Goal: Task Accomplishment & Management: Complete application form

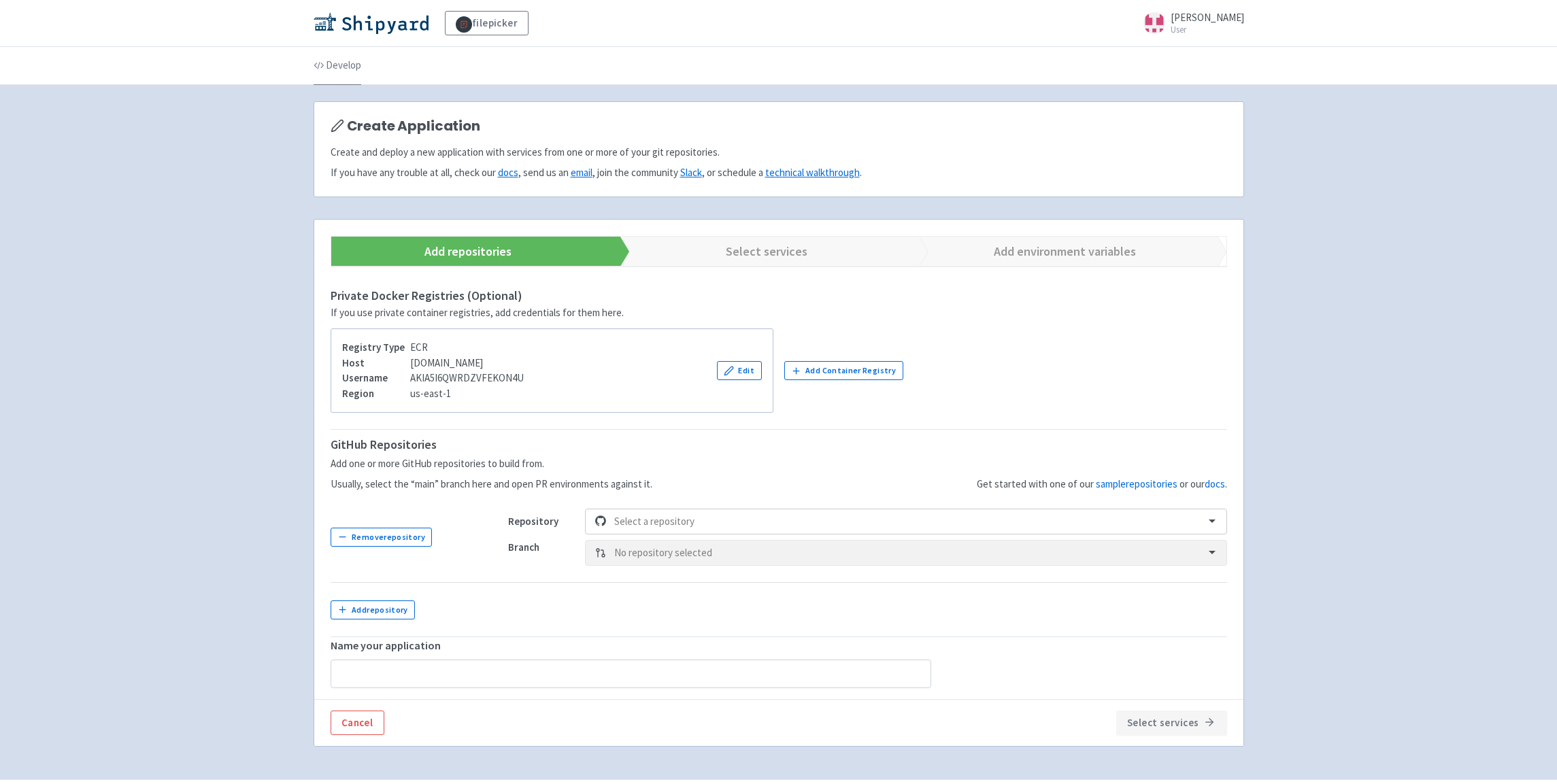
click at [347, 74] on link "Develop" at bounding box center [337, 66] width 47 height 38
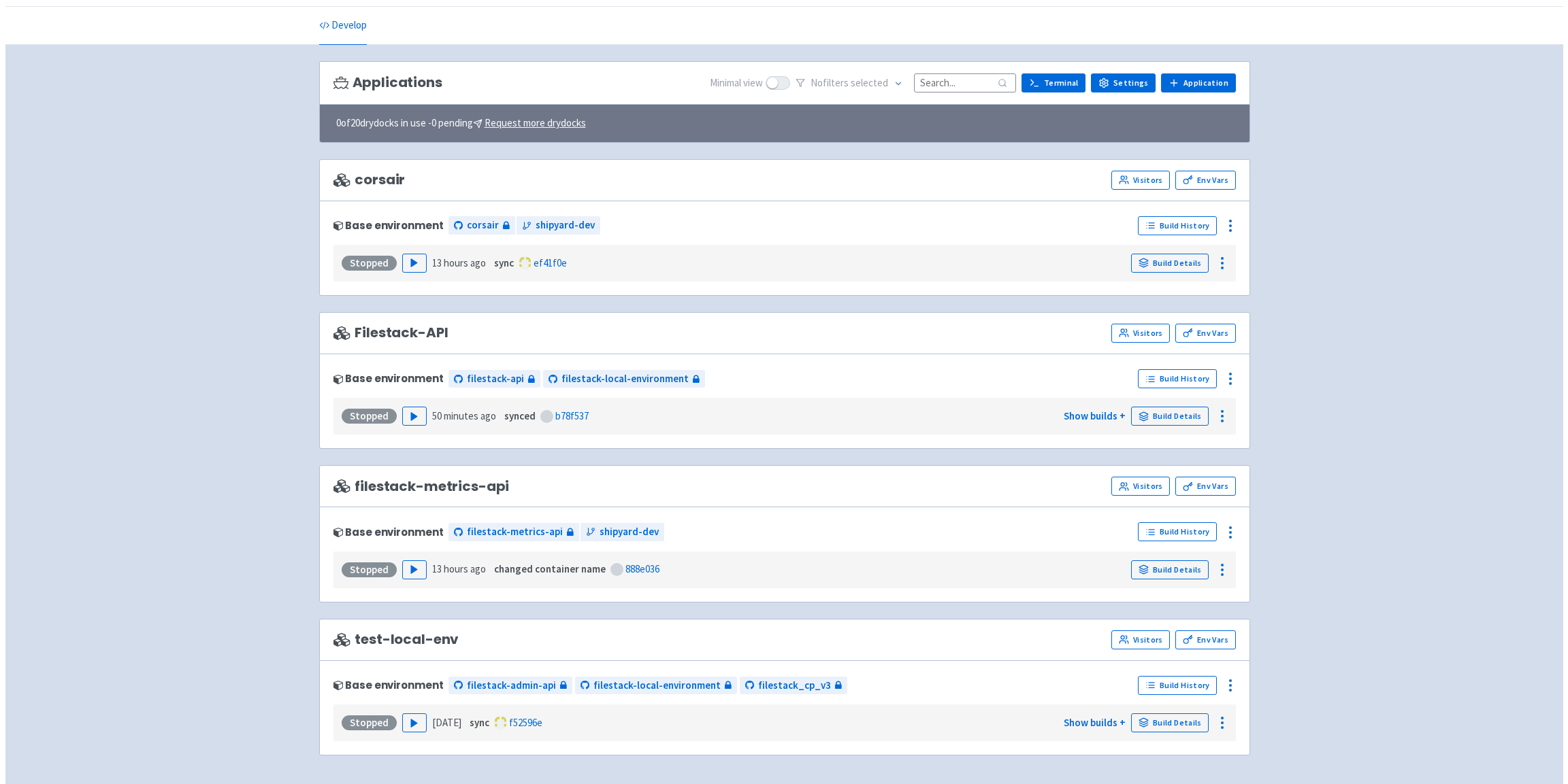
scroll to position [36, 0]
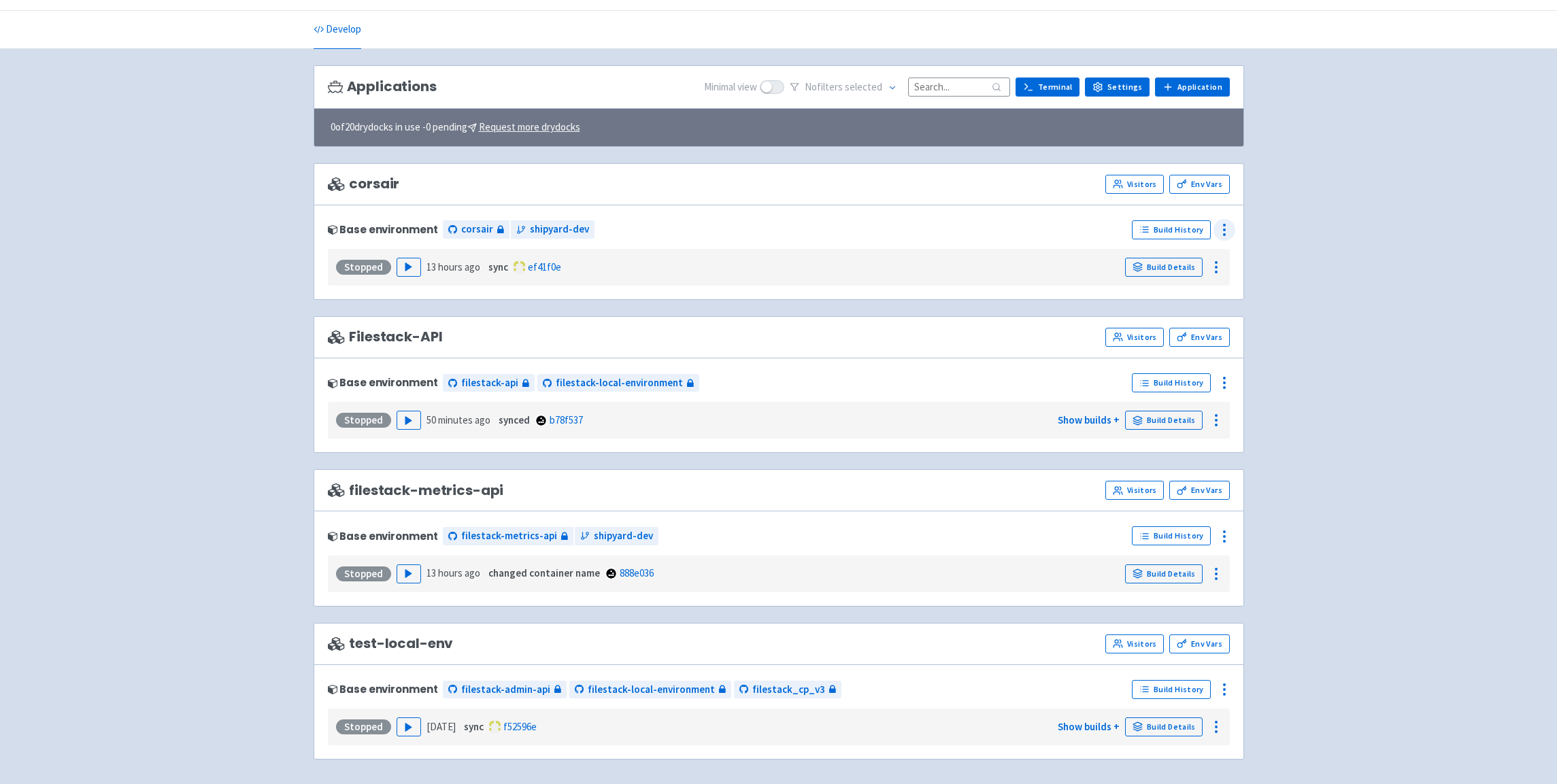
click at [1234, 225] on div at bounding box center [1224, 229] width 22 height 22
click at [1145, 390] on span "Delete" at bounding box center [1143, 382] width 29 height 19
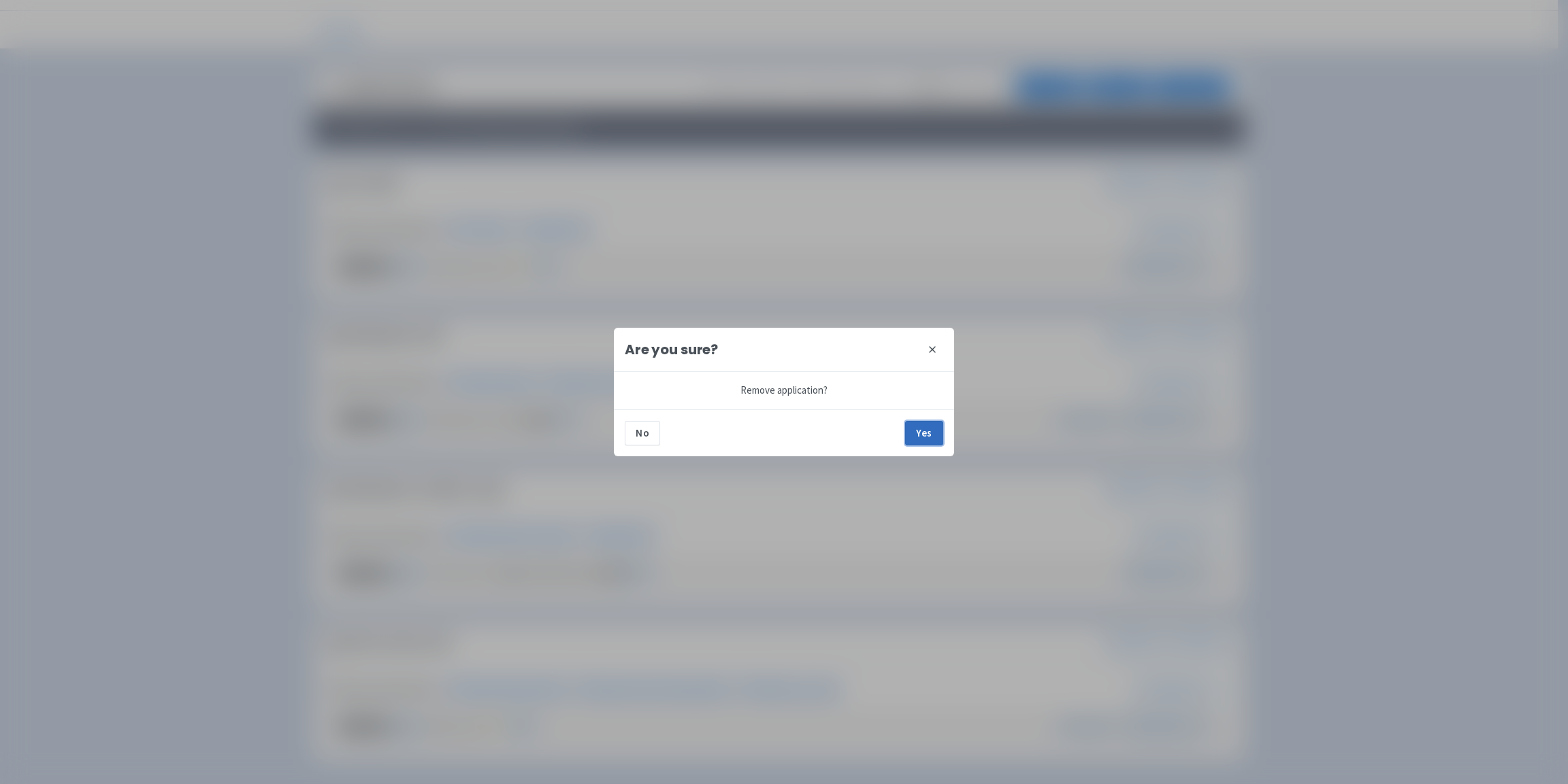
click at [929, 437] on button "Yes" at bounding box center [924, 433] width 38 height 24
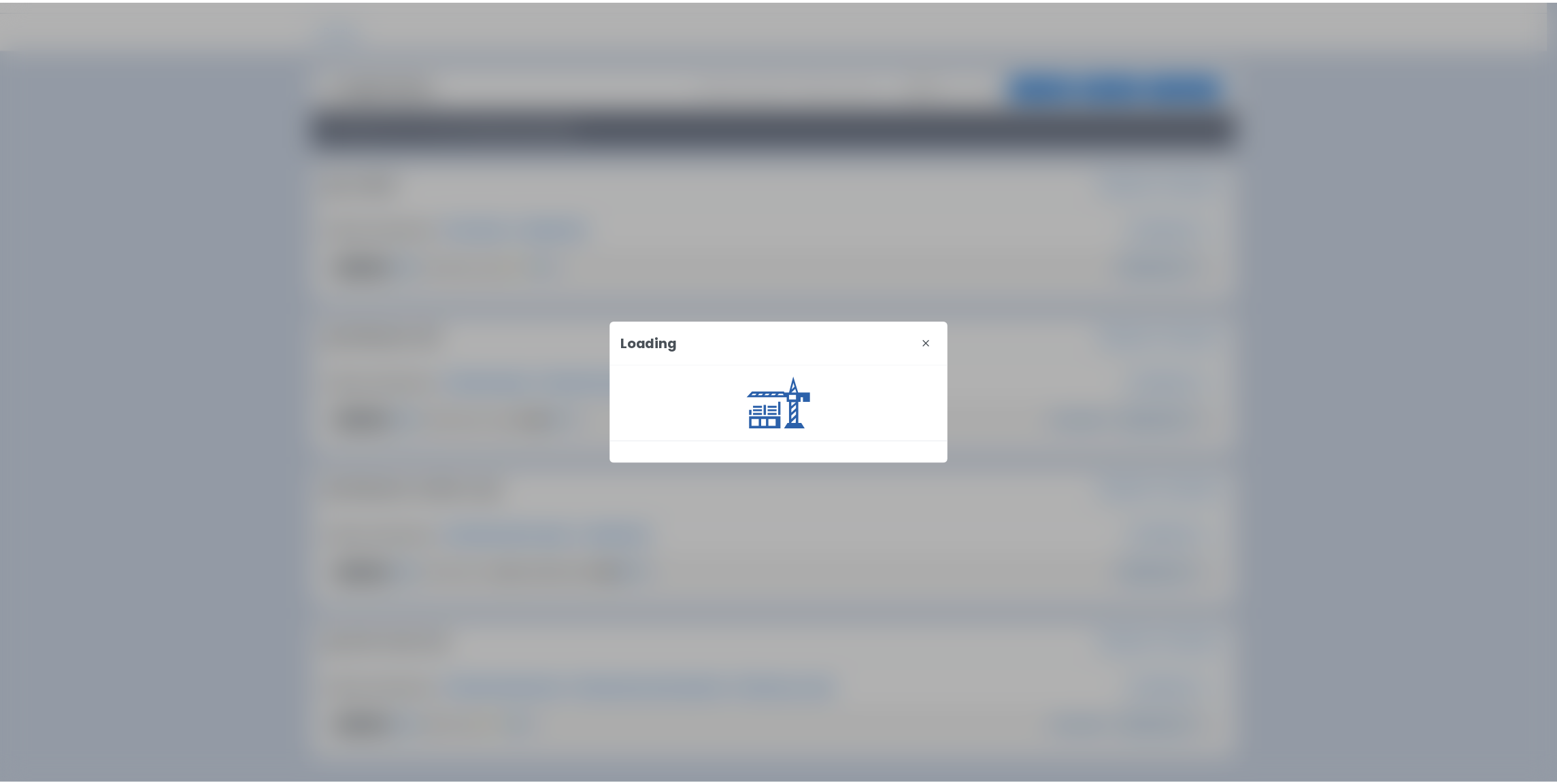
scroll to position [0, 0]
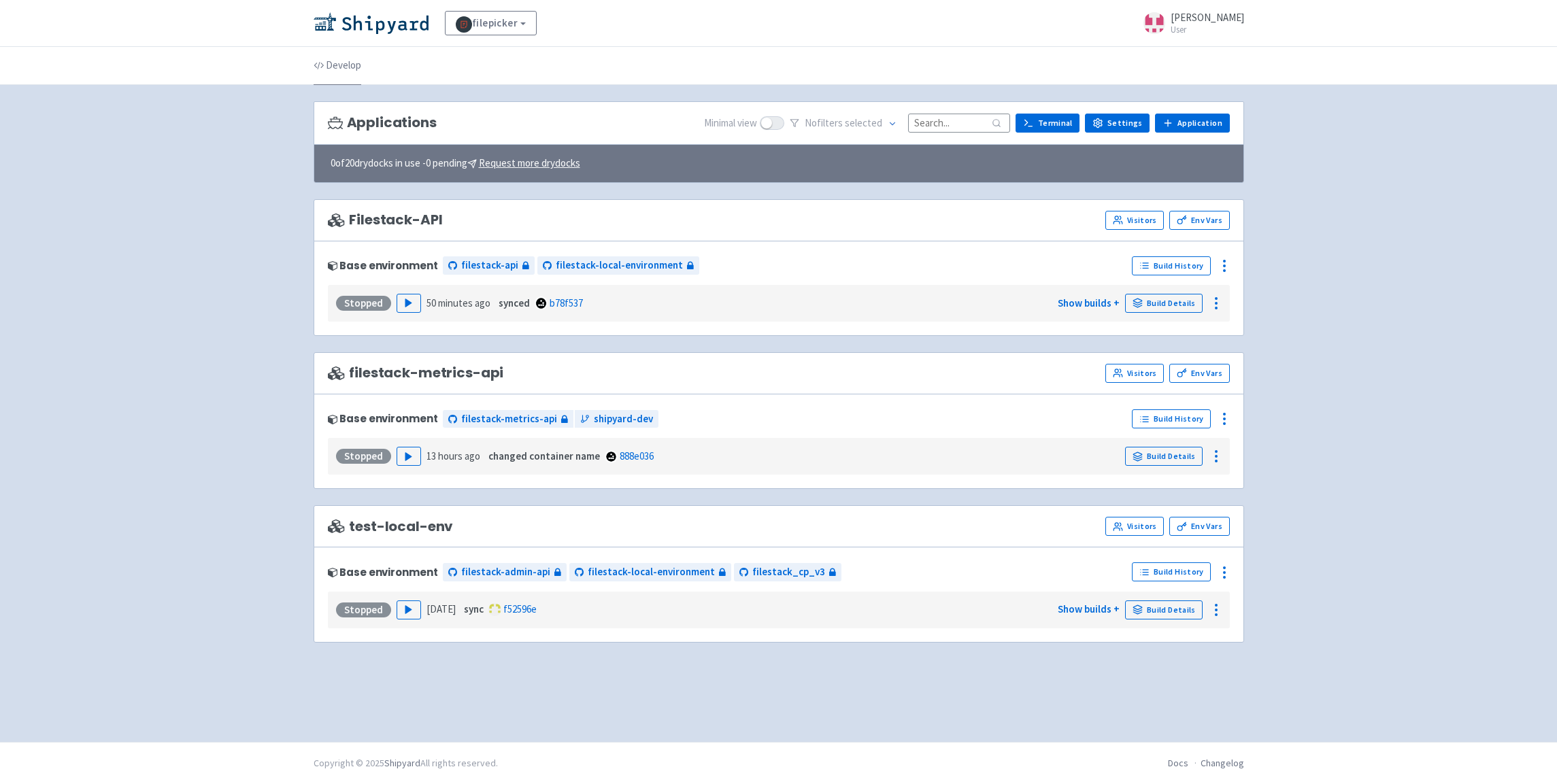
click at [350, 66] on link "Develop" at bounding box center [337, 66] width 47 height 38
click at [1208, 123] on link "Application" at bounding box center [1192, 123] width 74 height 19
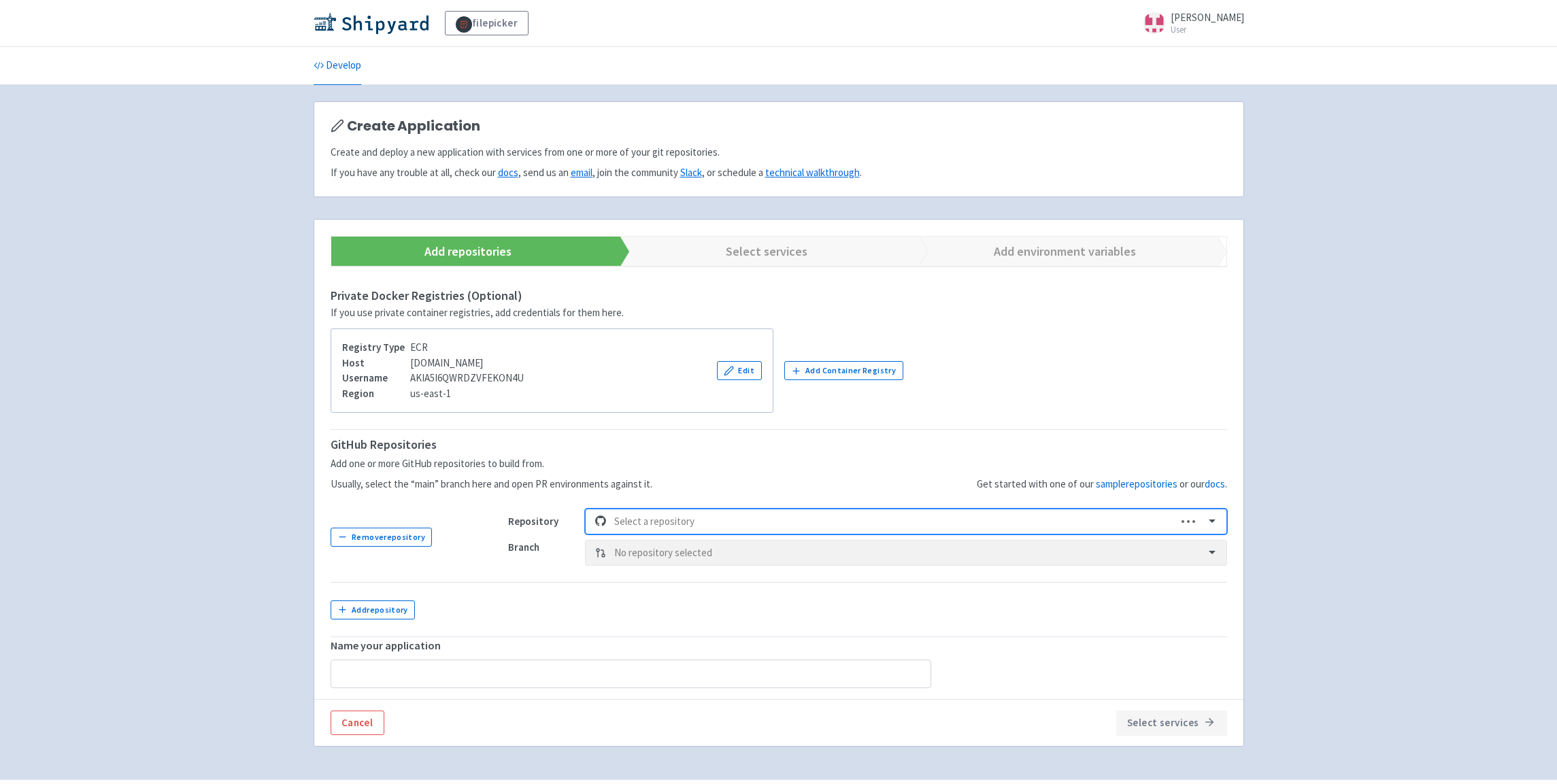
click at [823, 523] on div at bounding box center [891, 522] width 555 height 18
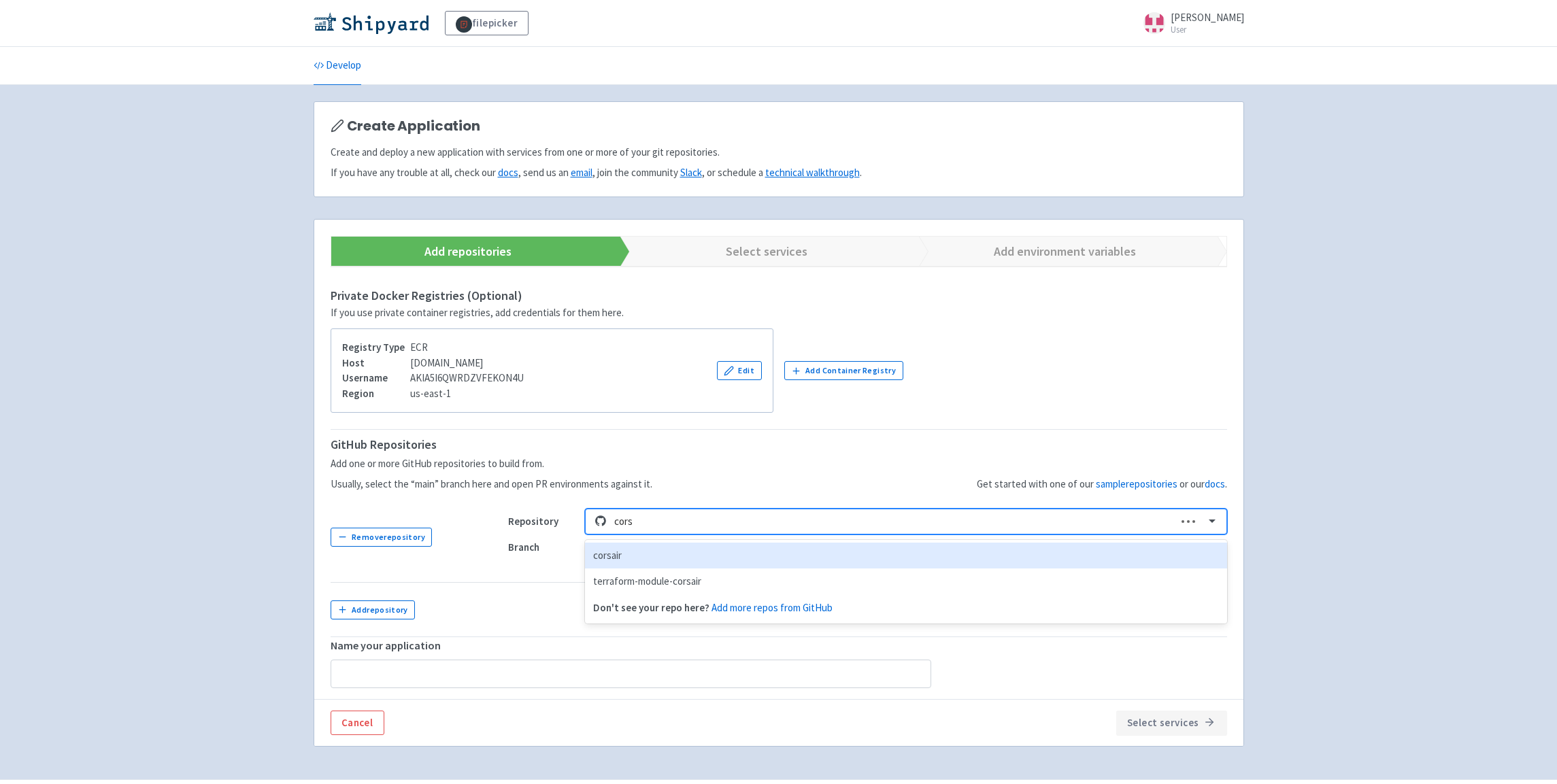
type input "corsa"
click at [719, 558] on div "corsair" at bounding box center [906, 555] width 642 height 27
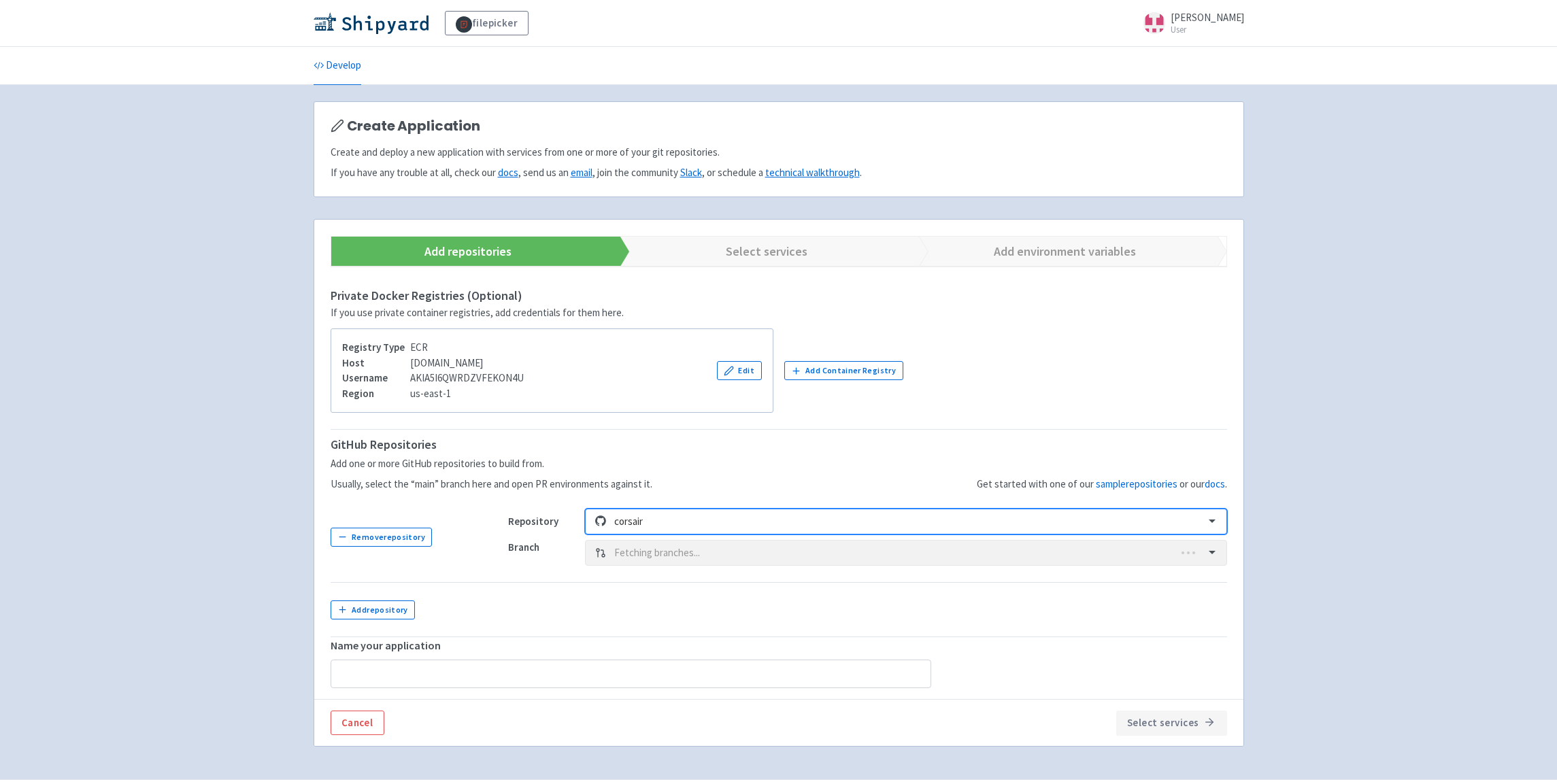
scroll to position [37, 0]
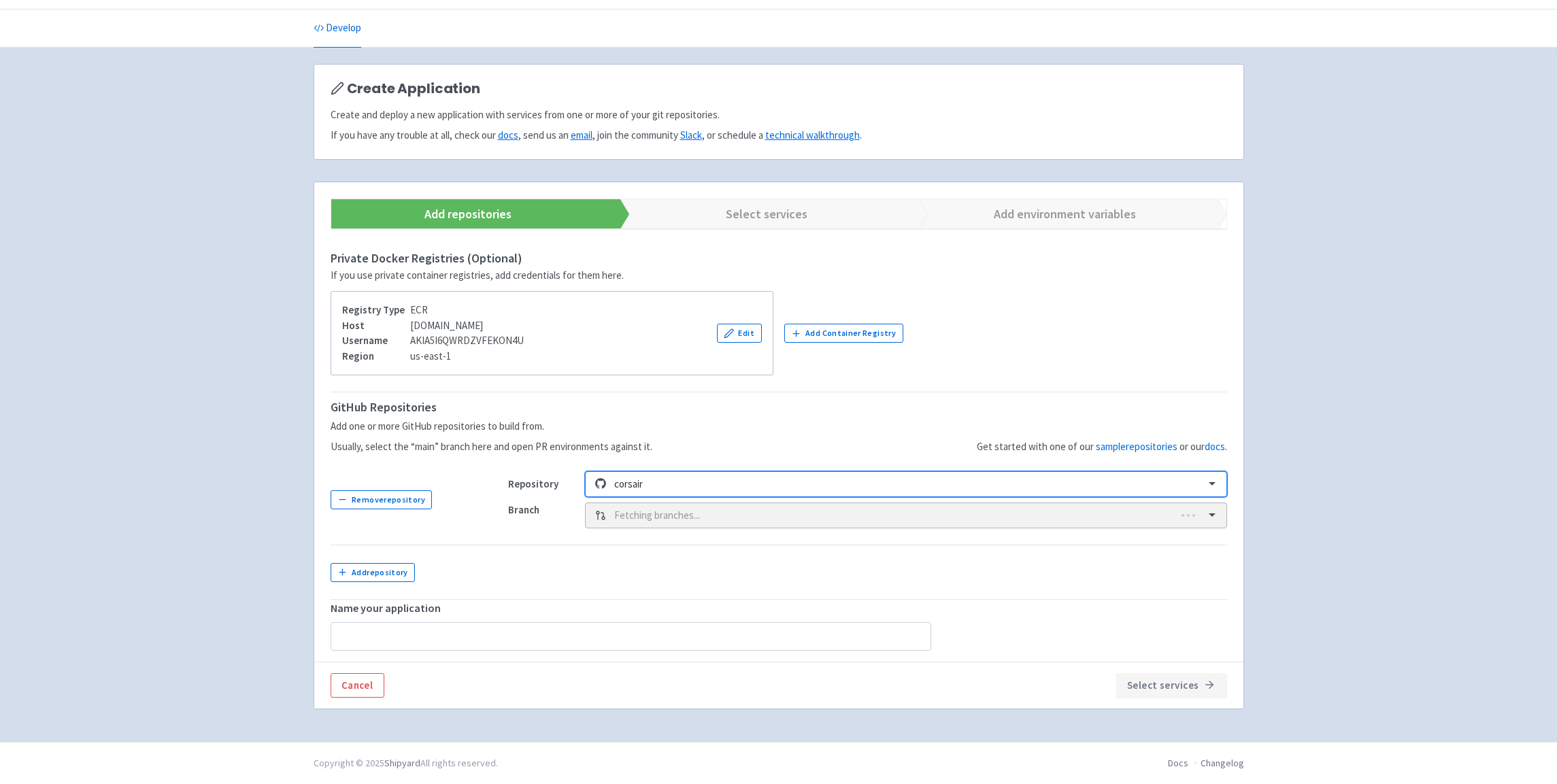
type input "corsair"
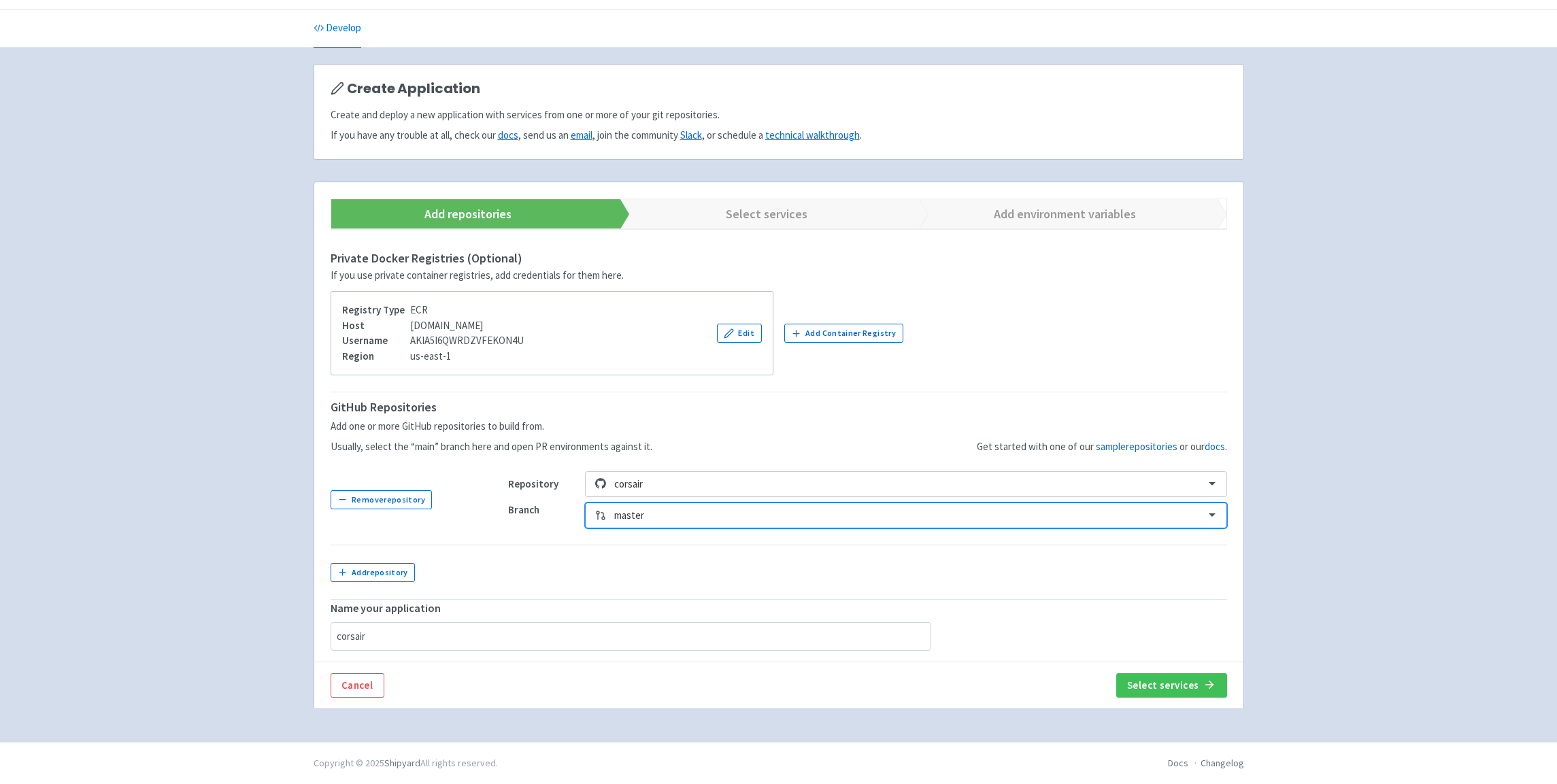
click at [720, 513] on div at bounding box center [905, 516] width 581 height 18
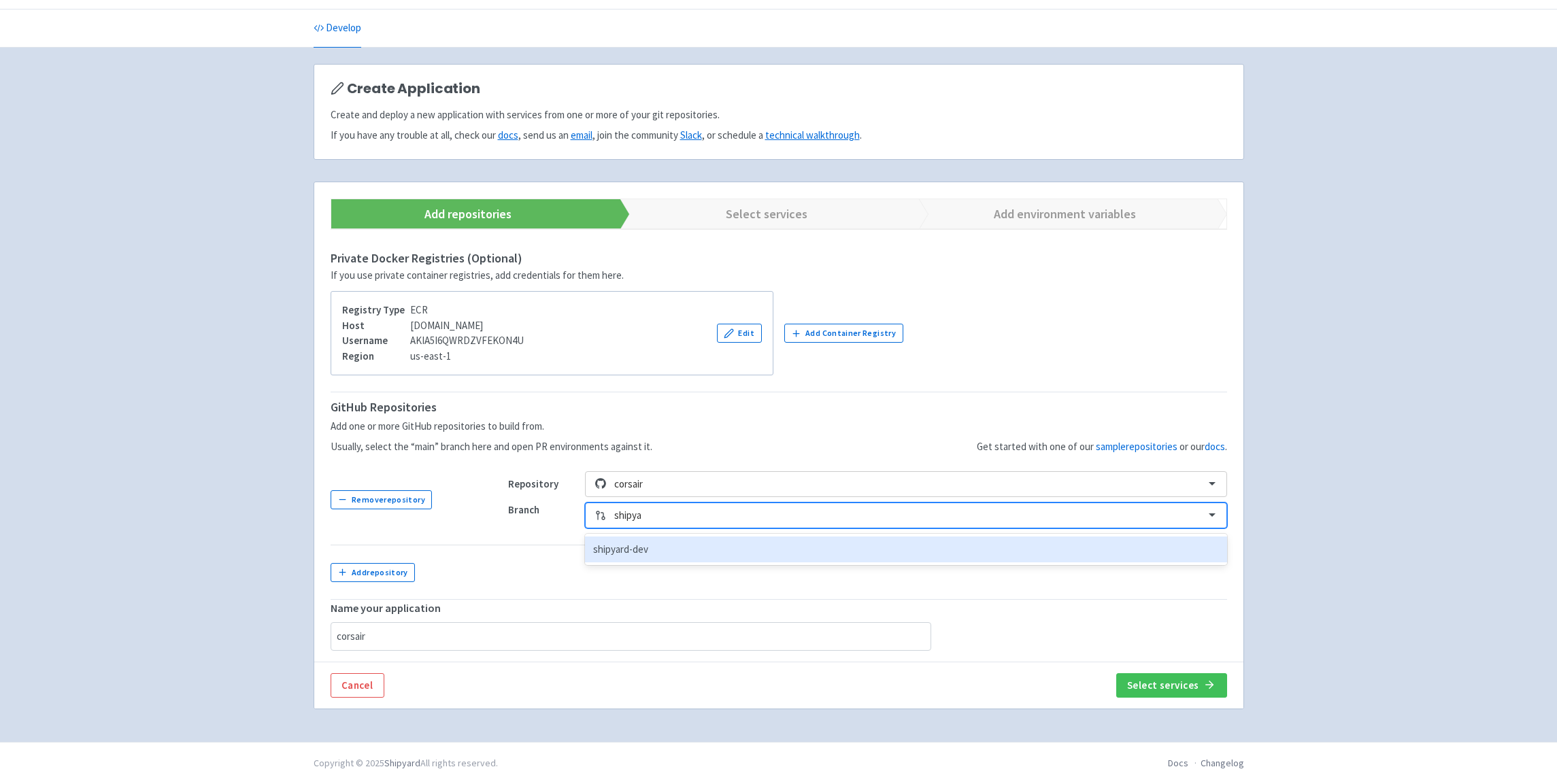
type input "shipyar"
click at [697, 546] on div "shipyard-dev" at bounding box center [906, 549] width 642 height 27
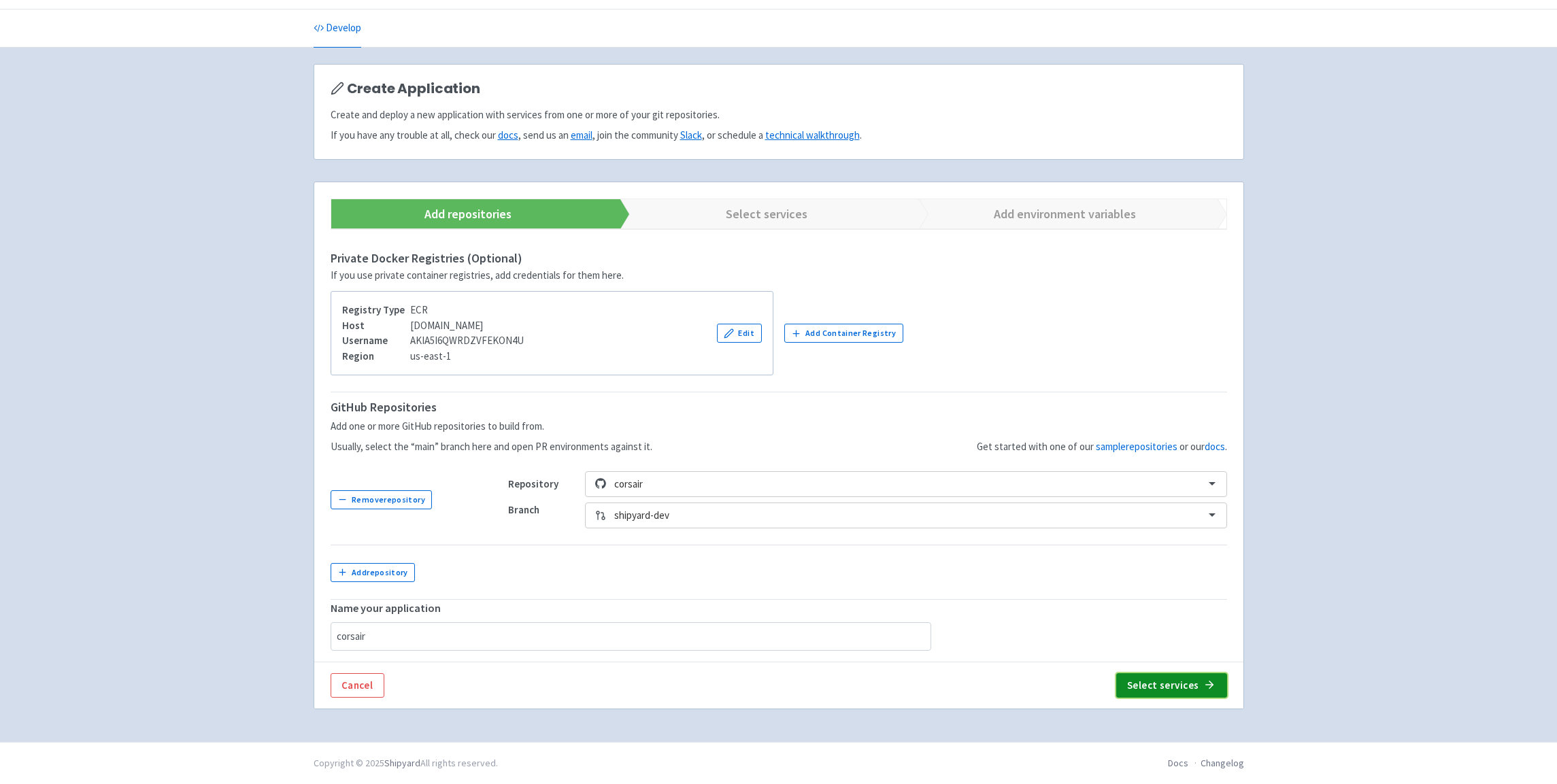
click at [1195, 687] on button "Select services" at bounding box center [1171, 686] width 111 height 24
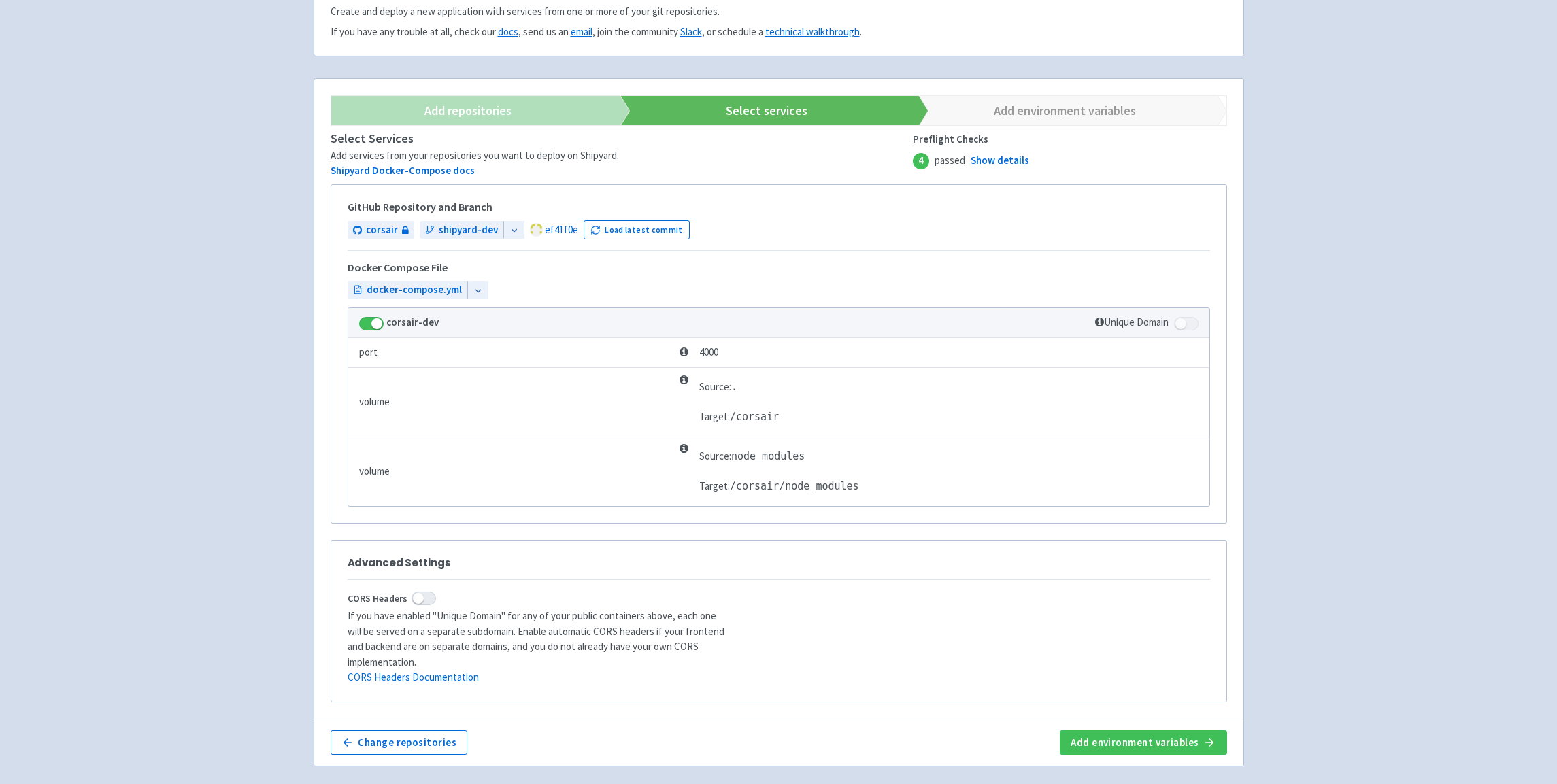
scroll to position [122, 0]
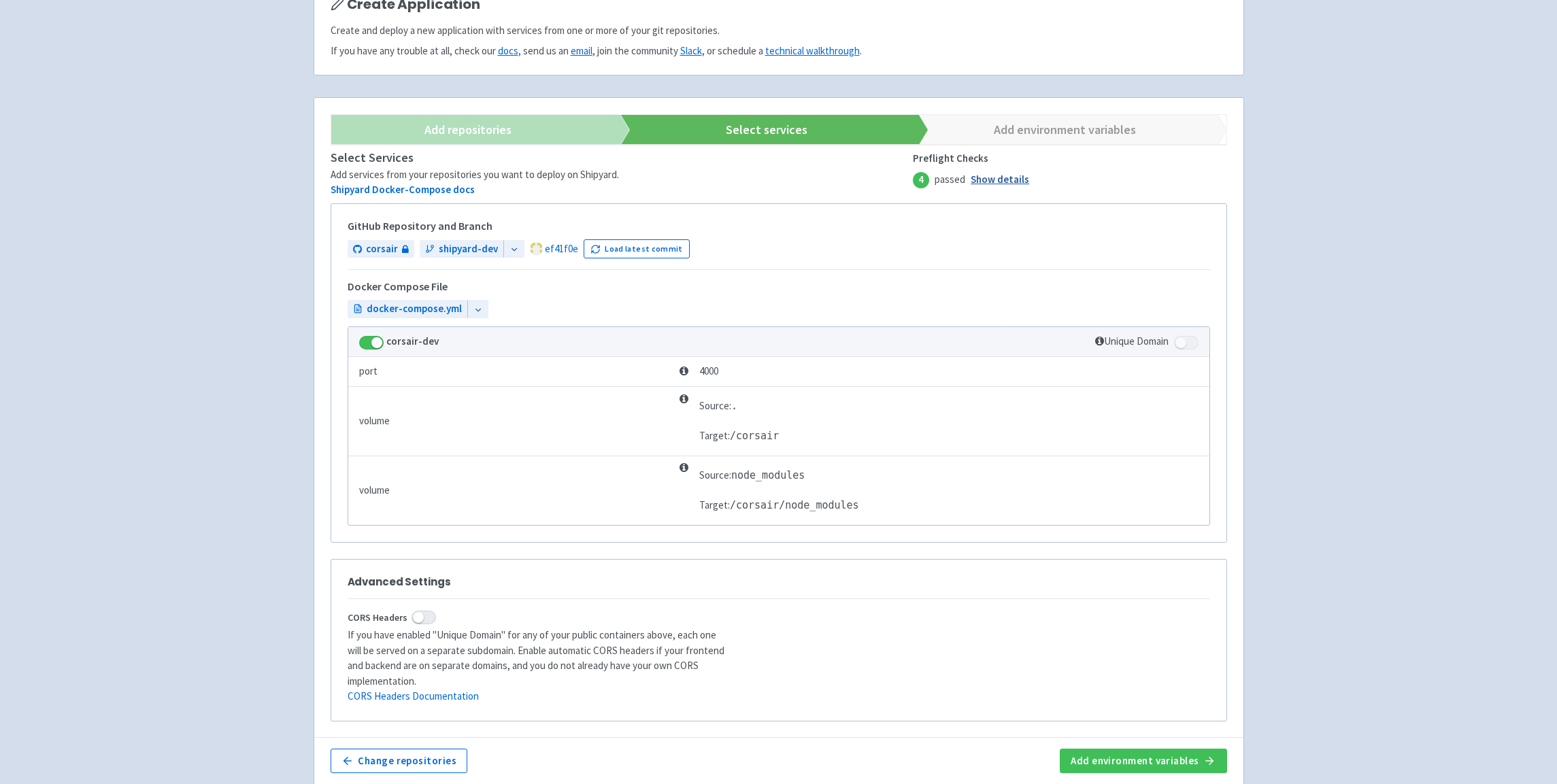
click at [1014, 182] on link "Show details" at bounding box center [1000, 180] width 59 height 16
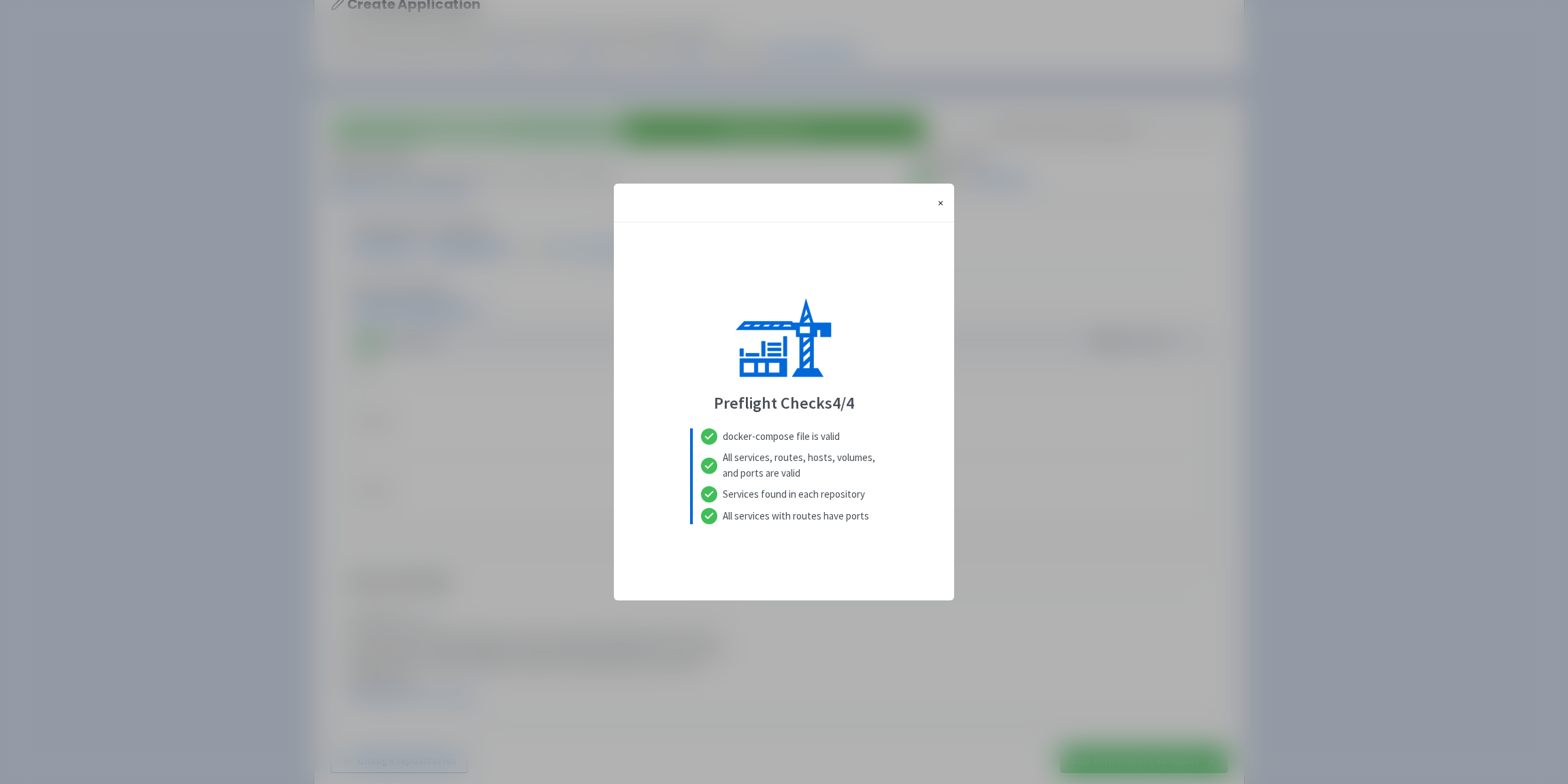
click at [945, 198] on button "× Close" at bounding box center [941, 203] width 28 height 38
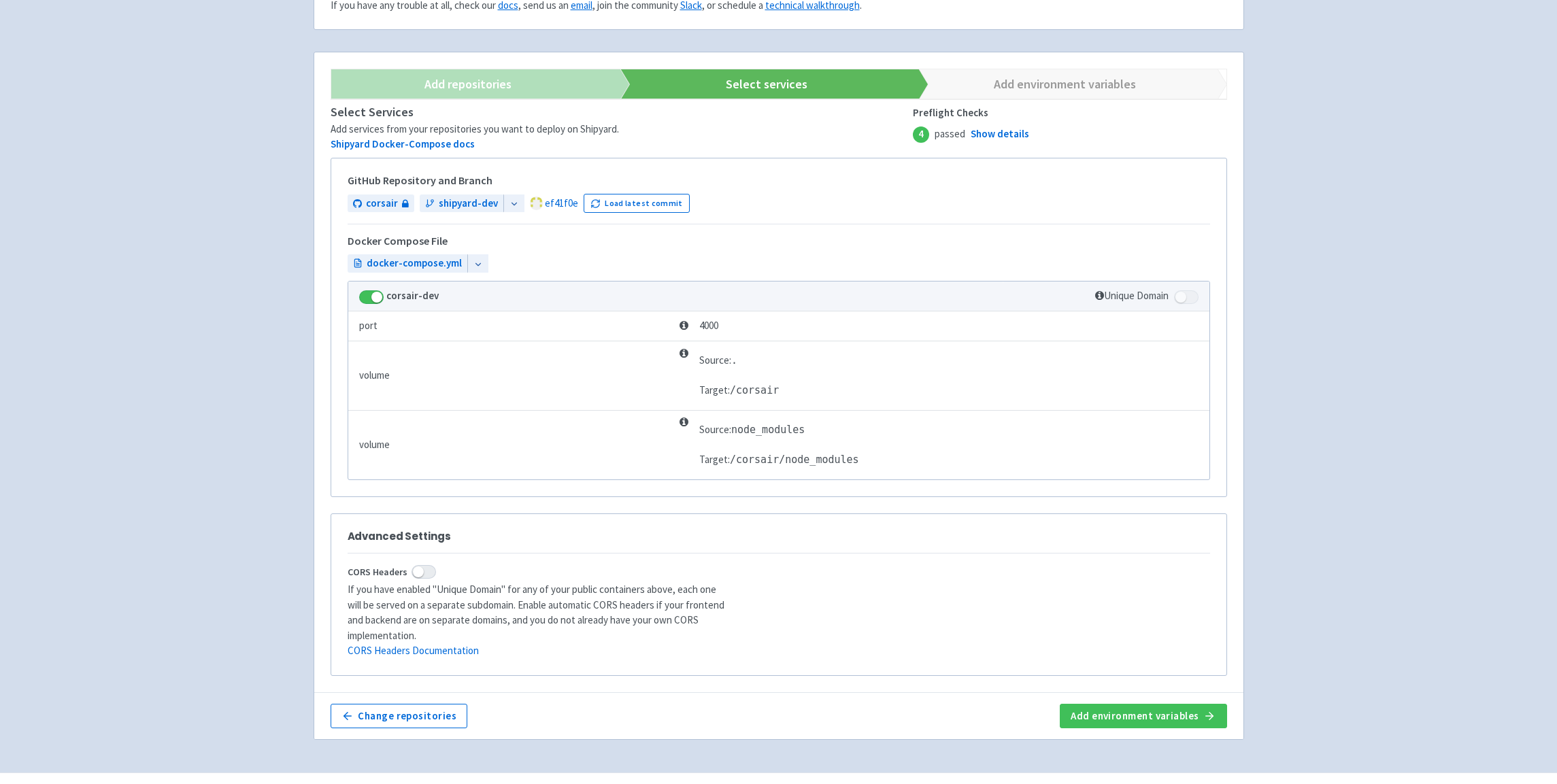
scroll to position [183, 0]
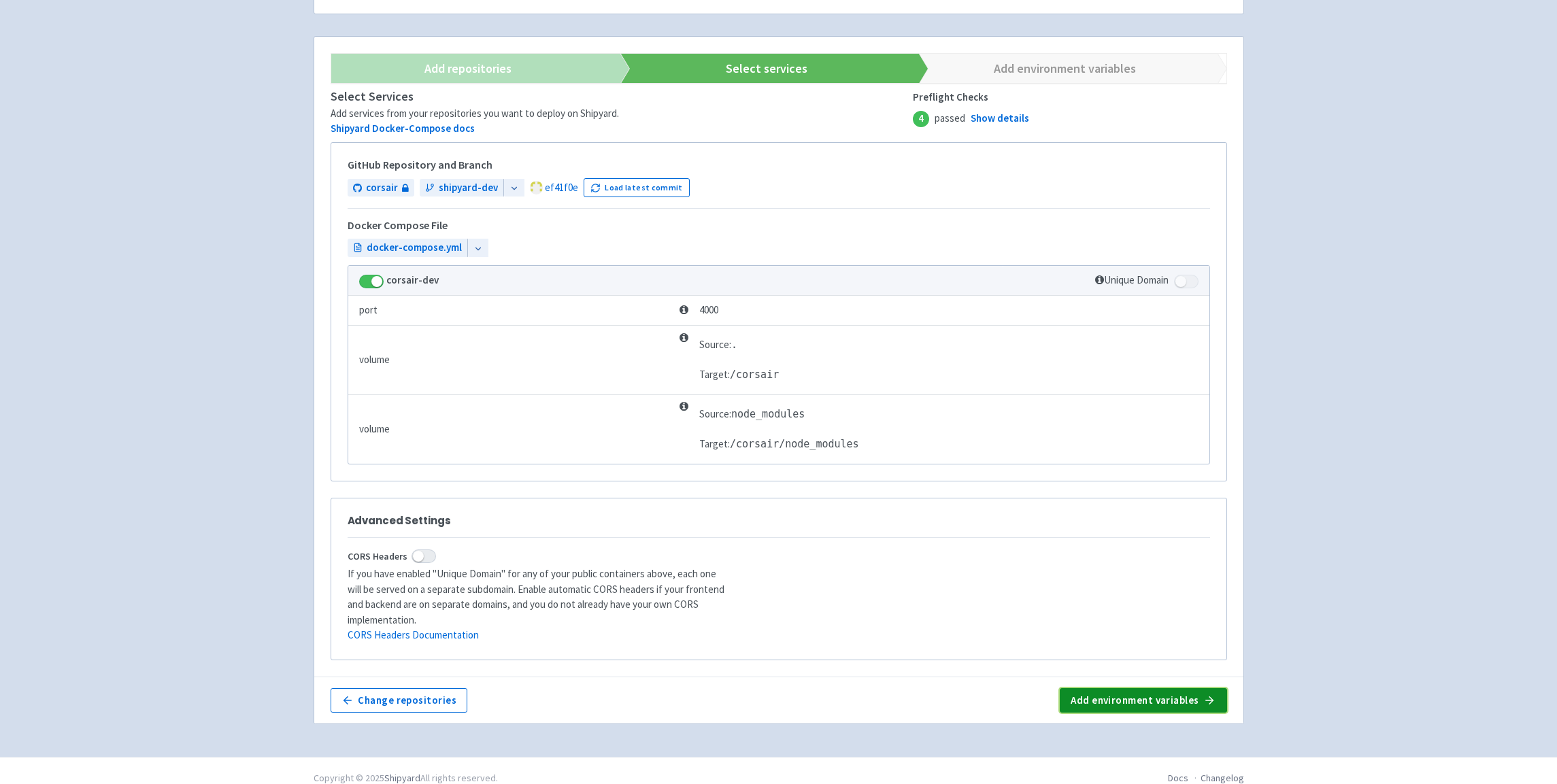
click at [1152, 688] on button "Add environment variables" at bounding box center [1143, 700] width 166 height 24
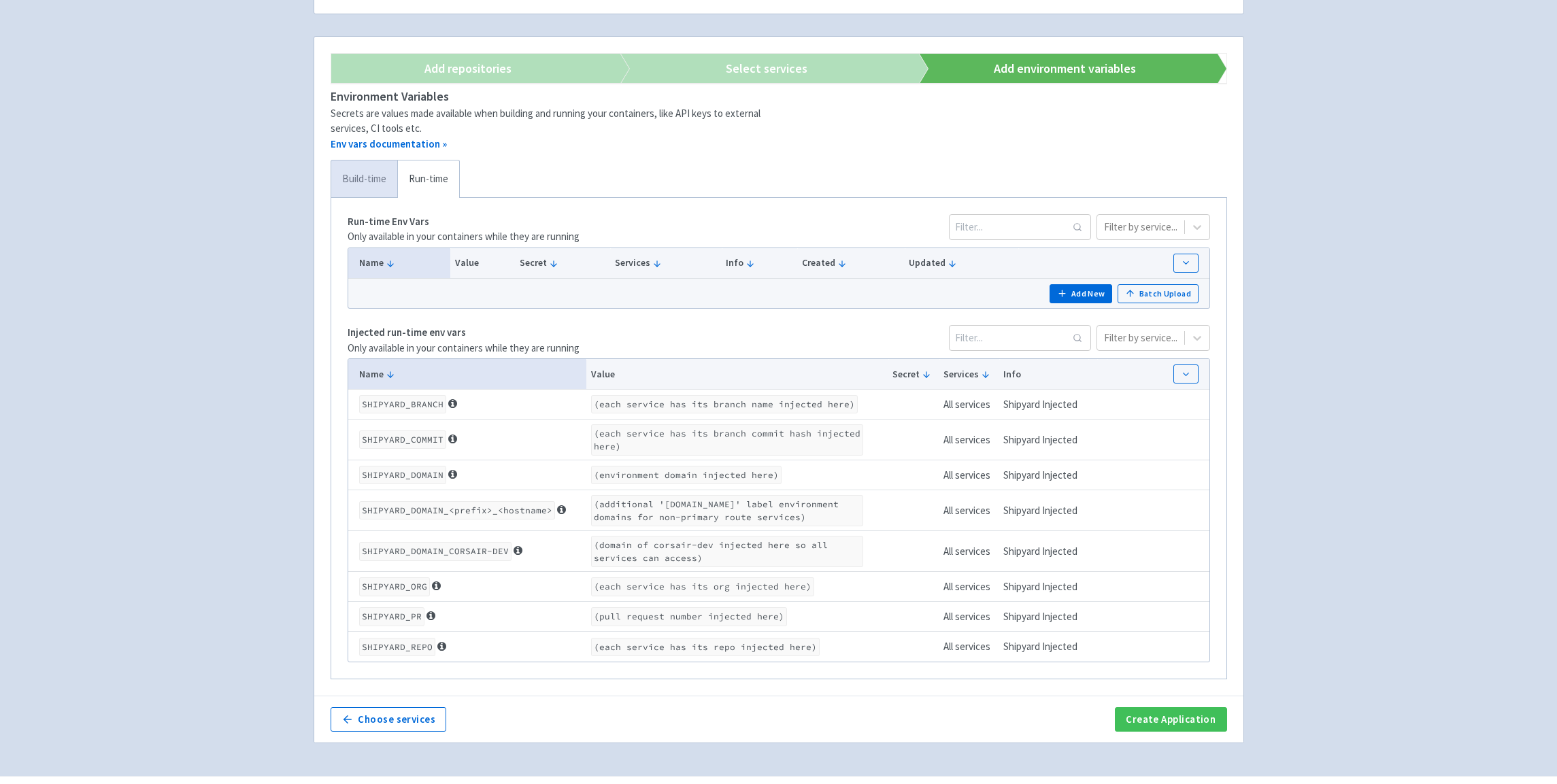
click at [359, 185] on link "Build-time" at bounding box center [364, 179] width 66 height 37
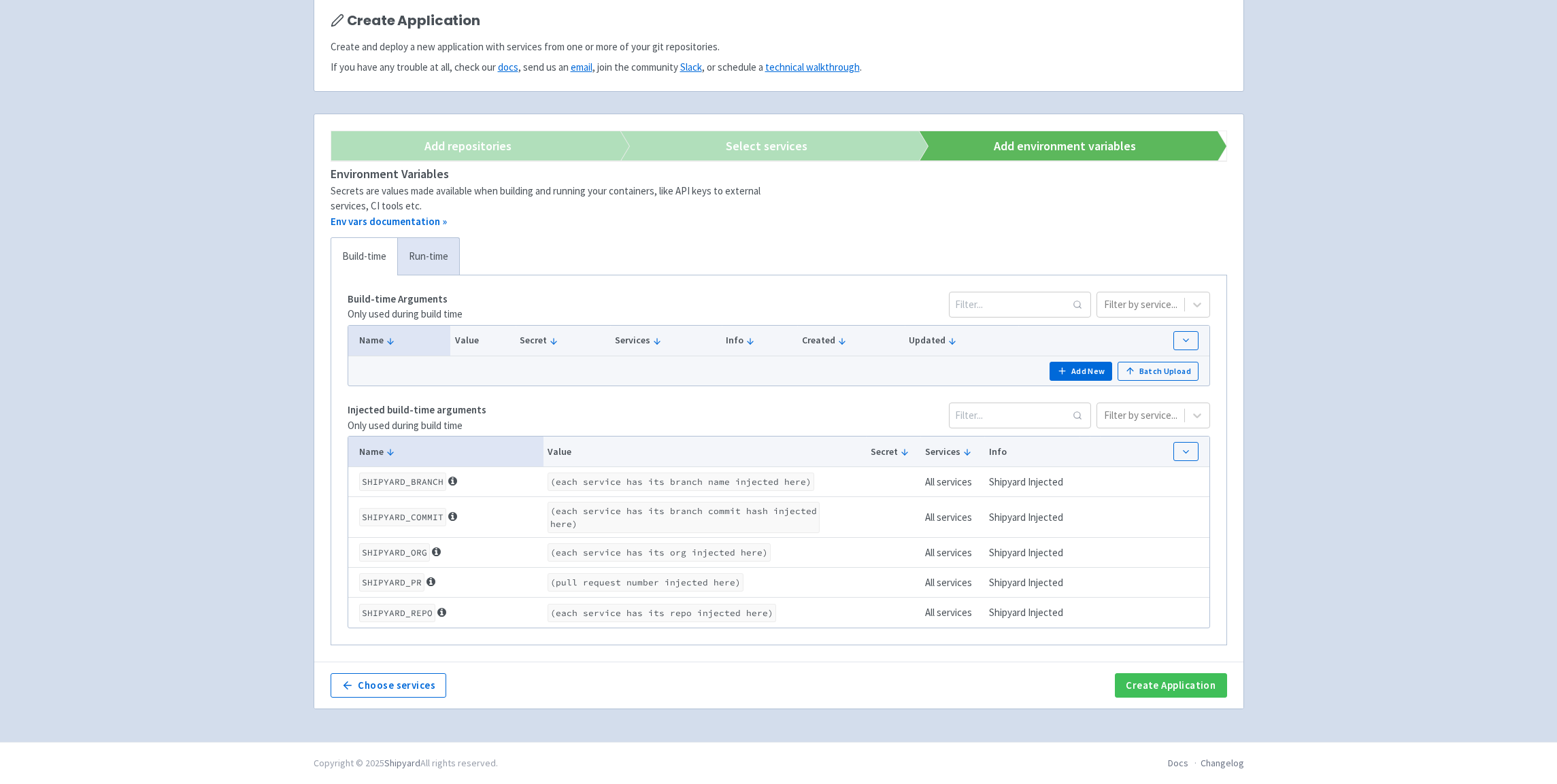
scroll to position [105, 0]
click at [438, 268] on link "Run-time" at bounding box center [429, 256] width 62 height 37
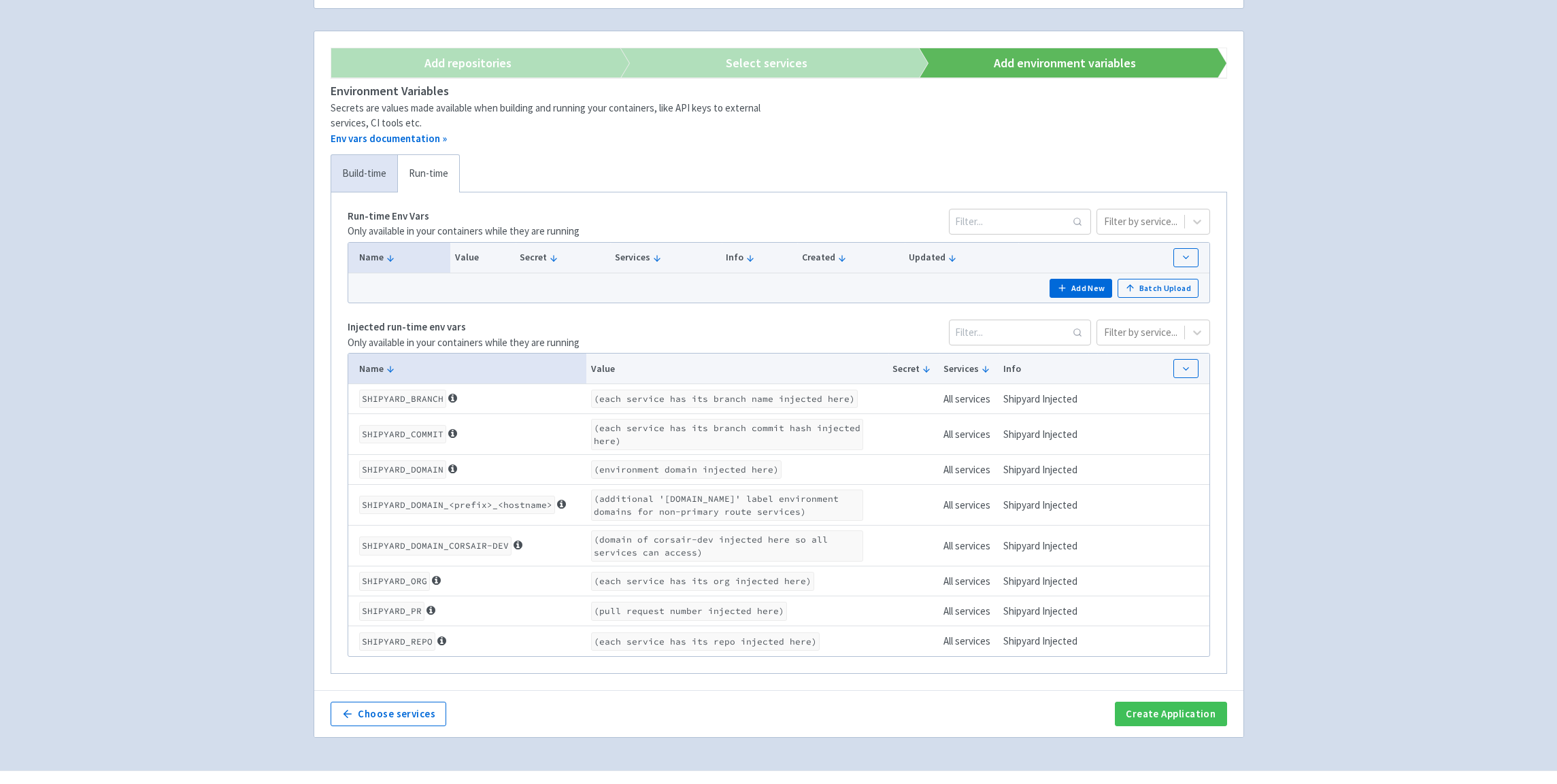
scroll to position [217, 0]
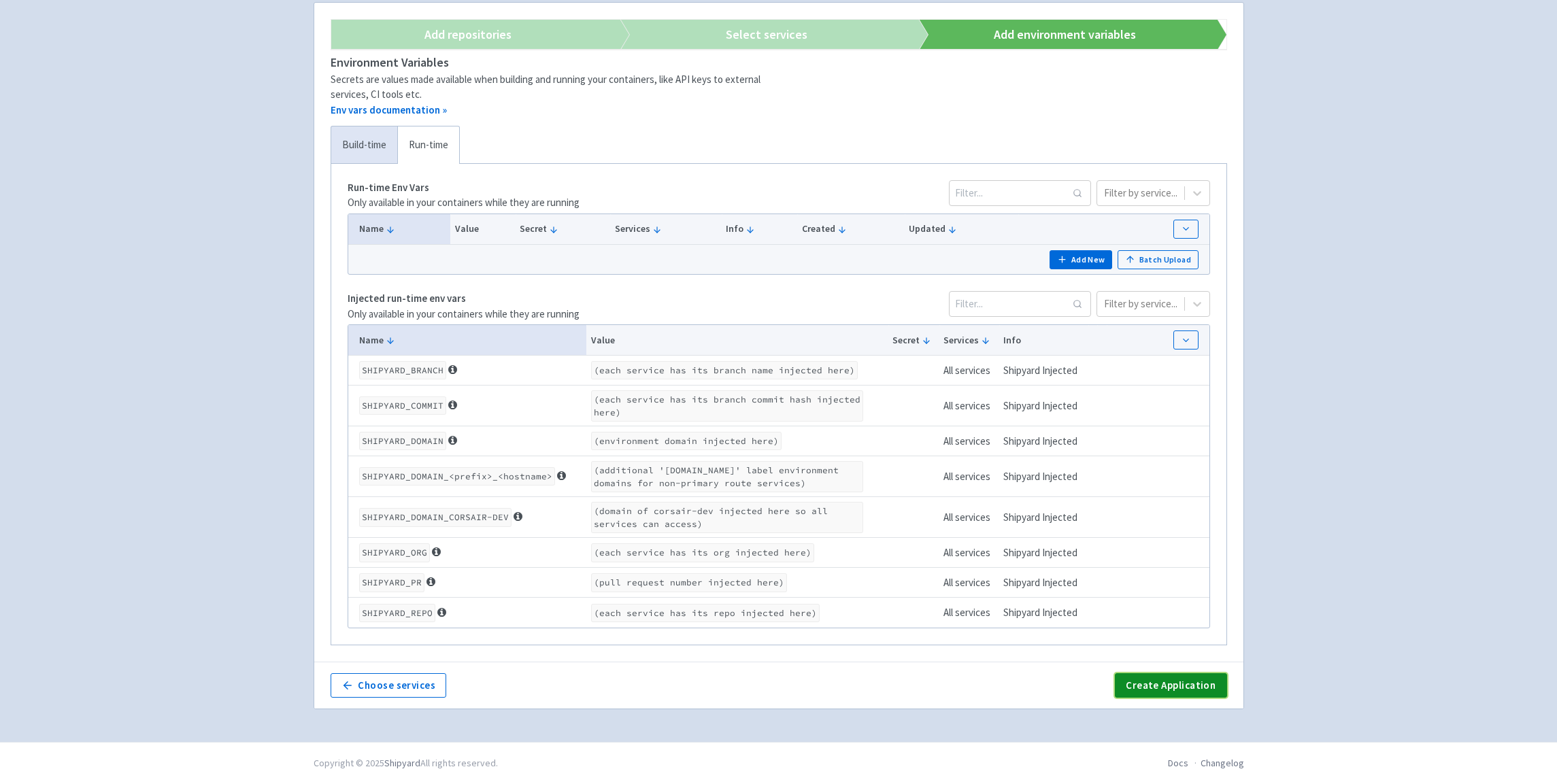
click at [1197, 684] on button "Create Application" at bounding box center [1171, 686] width 111 height 24
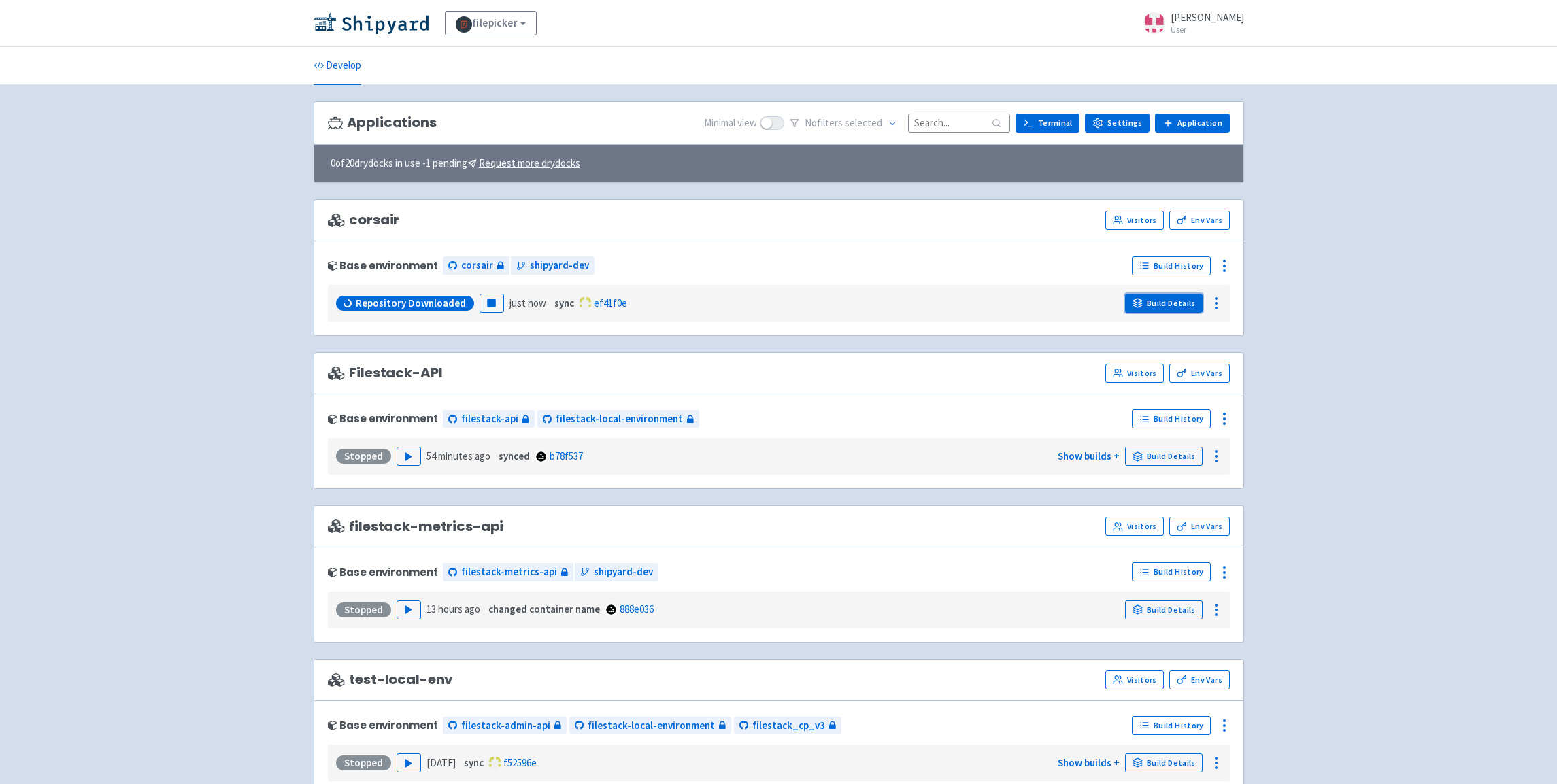
click at [1183, 303] on link "Build Details" at bounding box center [1164, 304] width 78 height 19
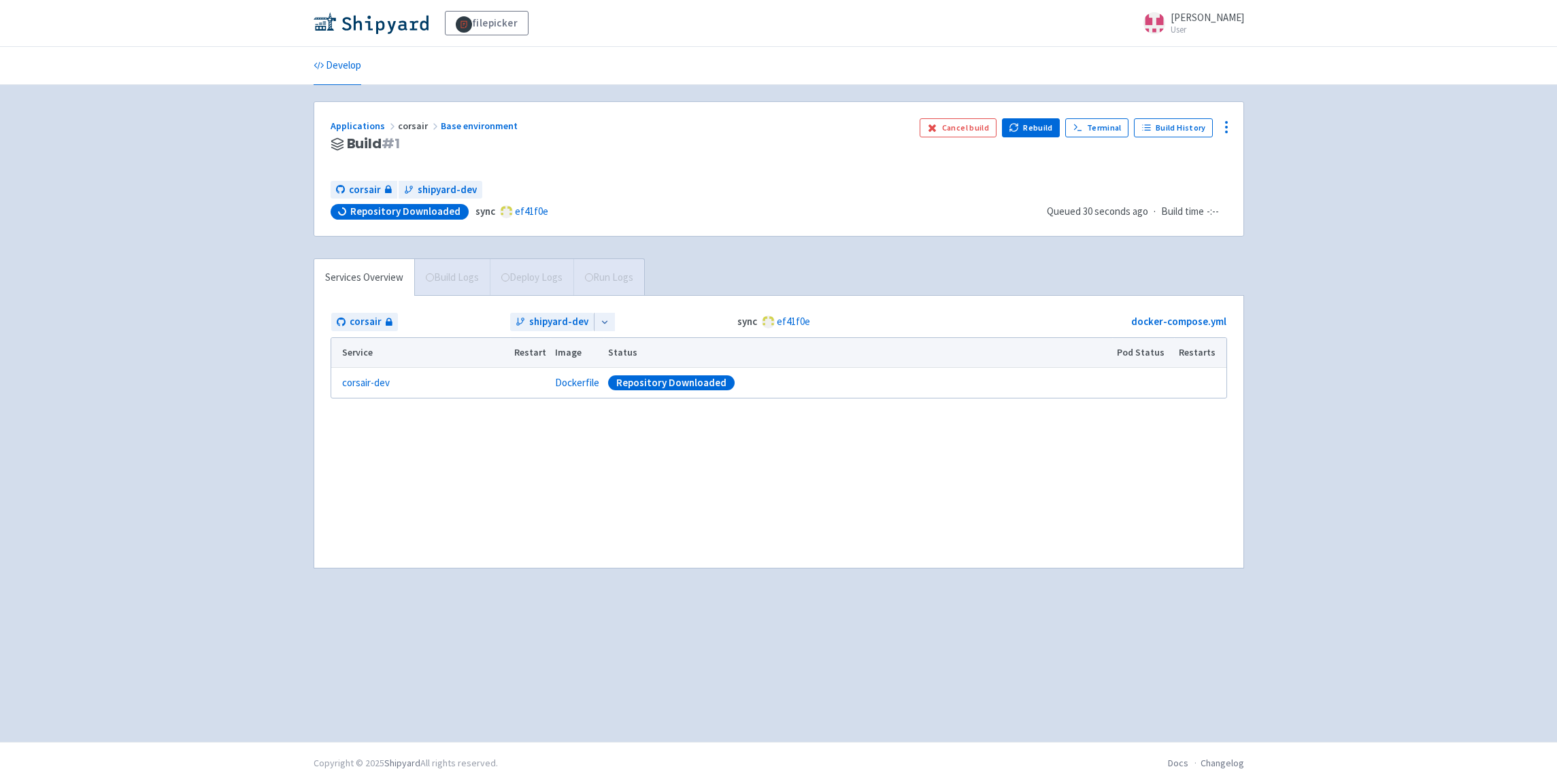
click at [487, 278] on span "Build Logs" at bounding box center [452, 277] width 76 height 37
click at [471, 278] on span "Build Logs" at bounding box center [452, 277] width 76 height 37
click at [464, 267] on link "Build Logs" at bounding box center [452, 277] width 75 height 37
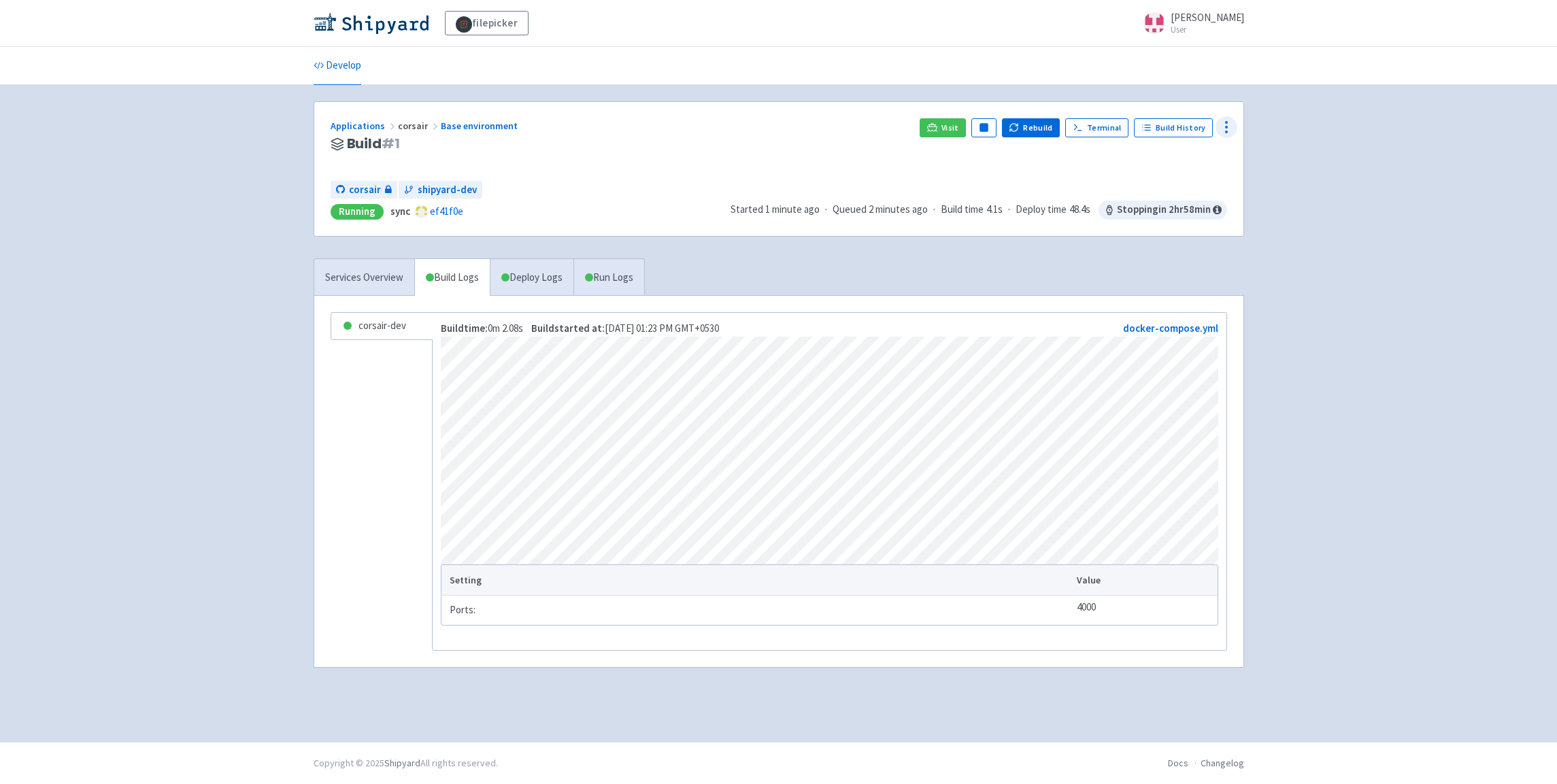
click at [1229, 124] on icon at bounding box center [1227, 127] width 16 height 16
click at [1163, 207] on span "Visitors" at bounding box center [1173, 207] width 95 height 19
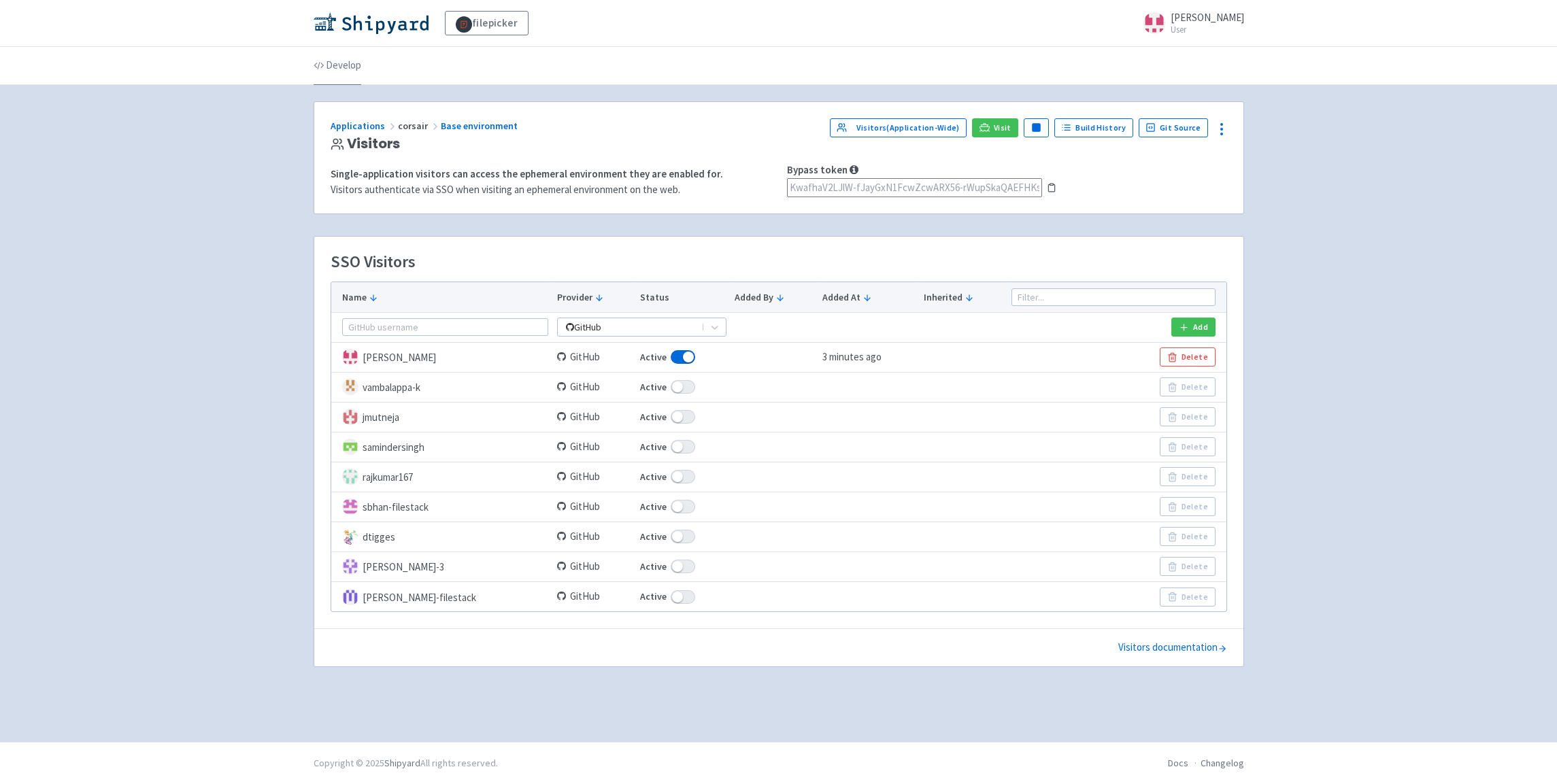
click at [341, 59] on link "Develop" at bounding box center [337, 66] width 47 height 38
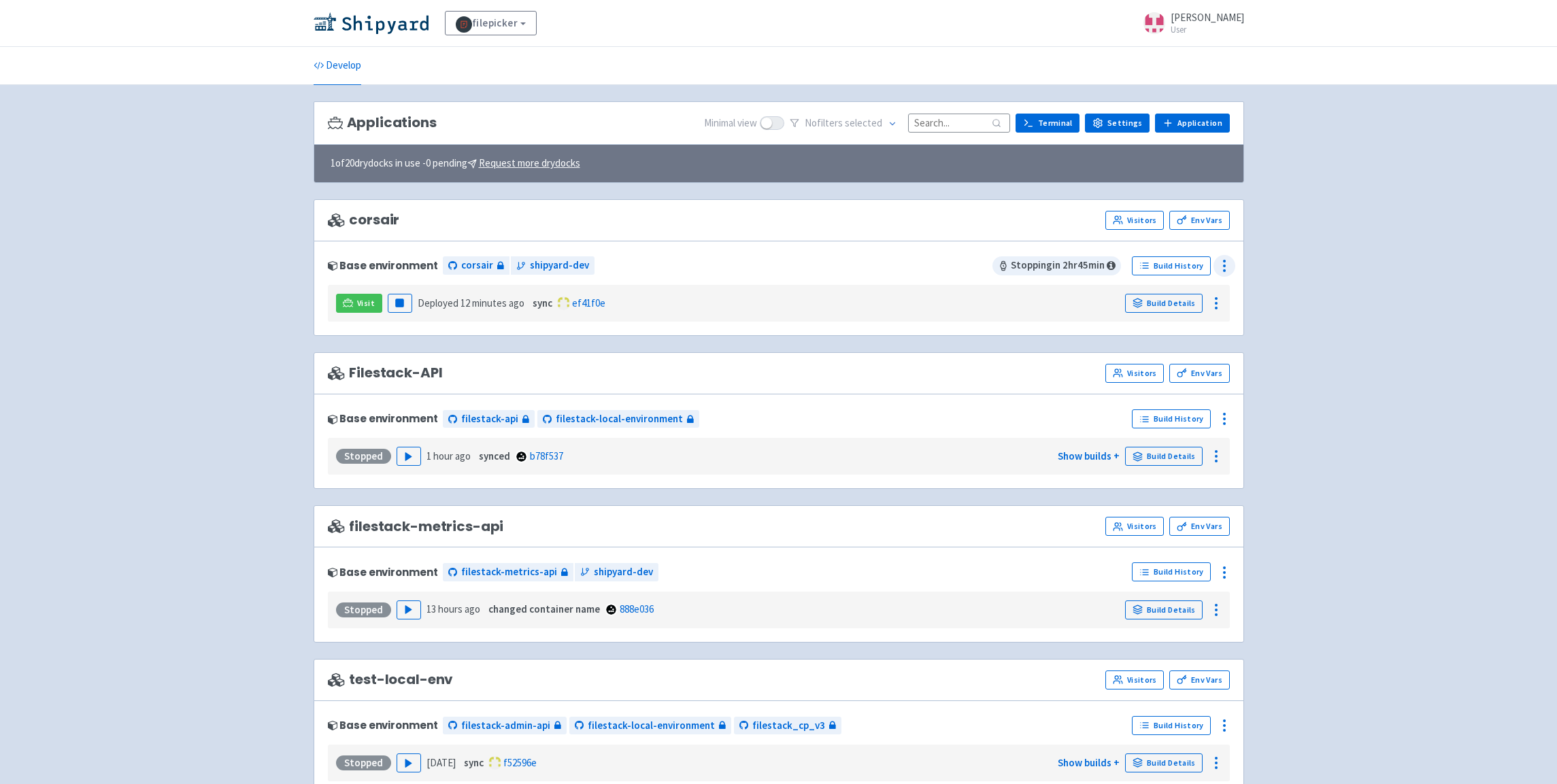
click at [1225, 261] on circle at bounding box center [1225, 261] width 2 height 2
click at [1161, 297] on span "Configure" at bounding box center [1150, 298] width 43 height 19
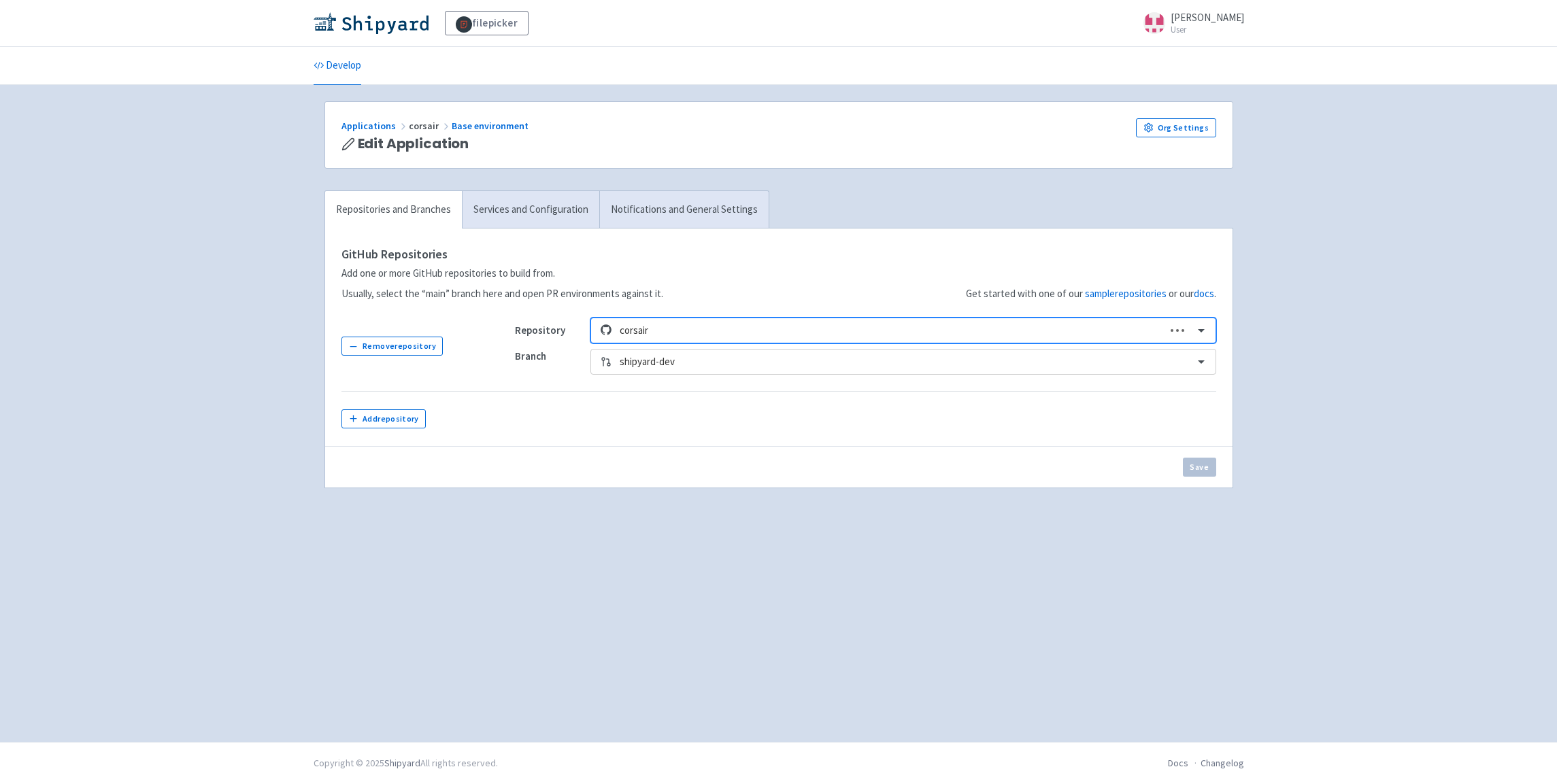
drag, startPoint x: 348, startPoint y: 66, endPoint x: 467, endPoint y: 76, distance: 119.4
click at [348, 66] on link "Develop" at bounding box center [337, 66] width 47 height 38
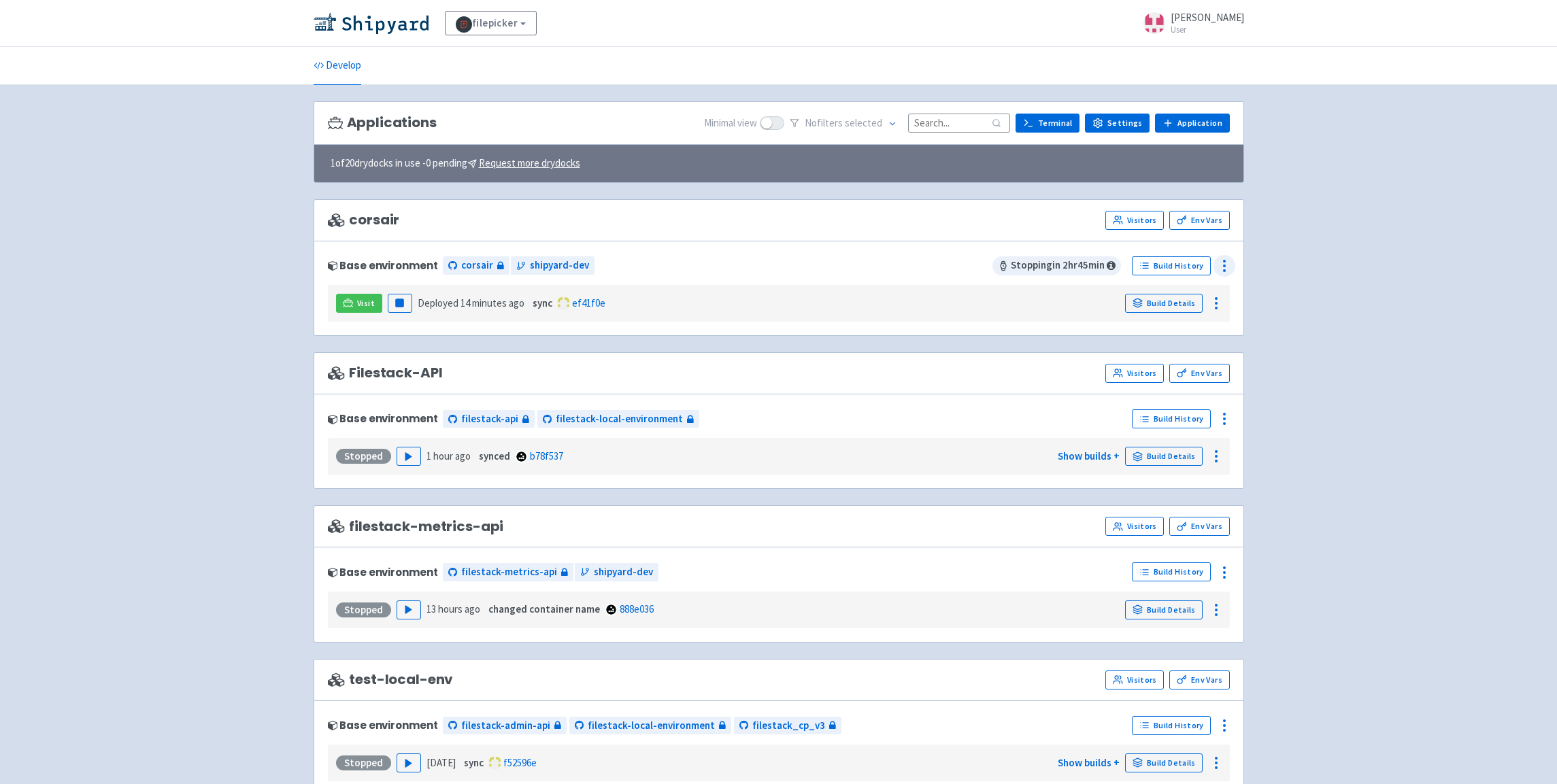
click at [1231, 265] on icon at bounding box center [1224, 266] width 16 height 16
click at [1152, 427] on span "Delete" at bounding box center [1143, 418] width 29 height 19
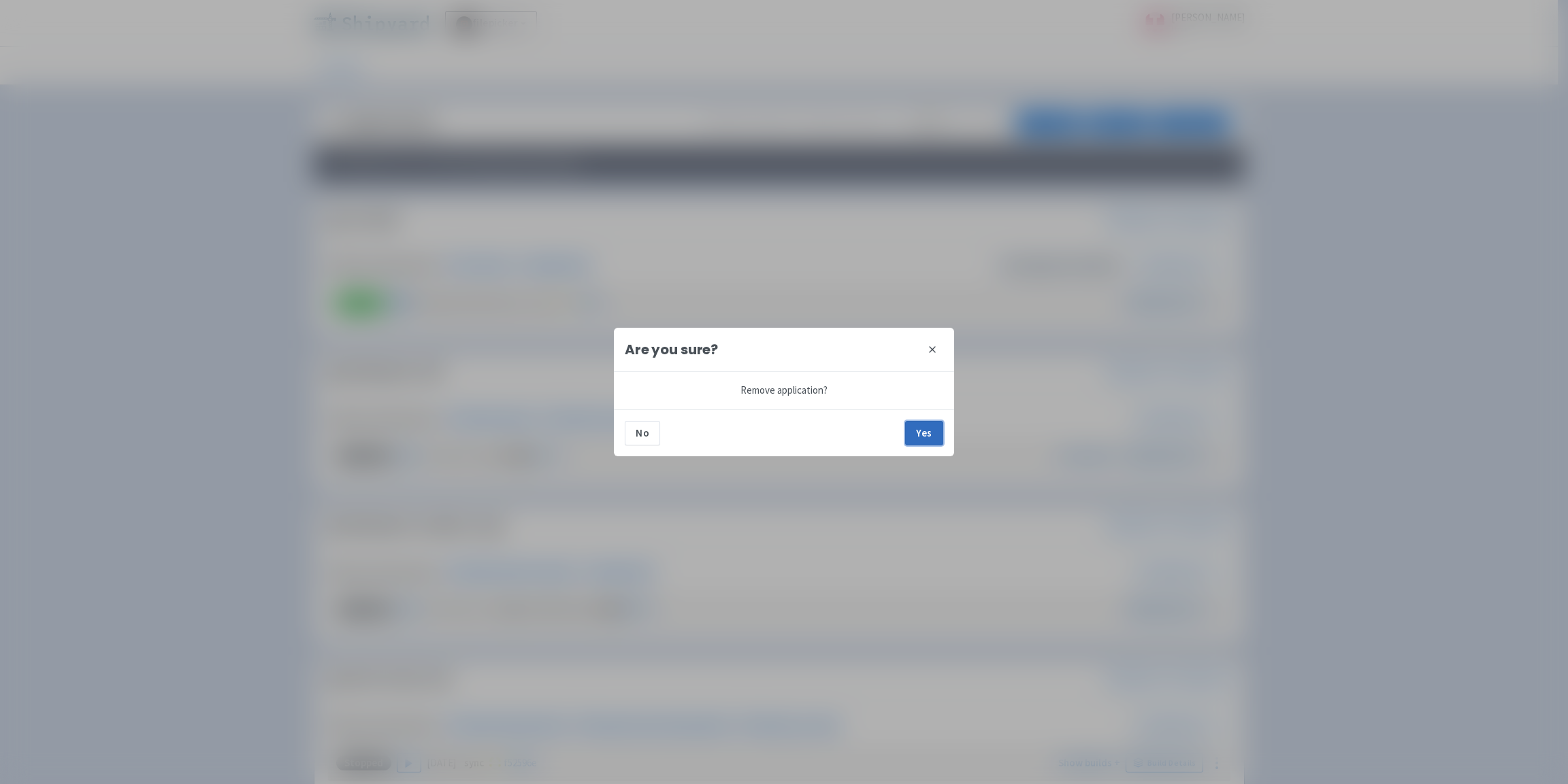
click at [919, 431] on button "Yes" at bounding box center [924, 433] width 38 height 24
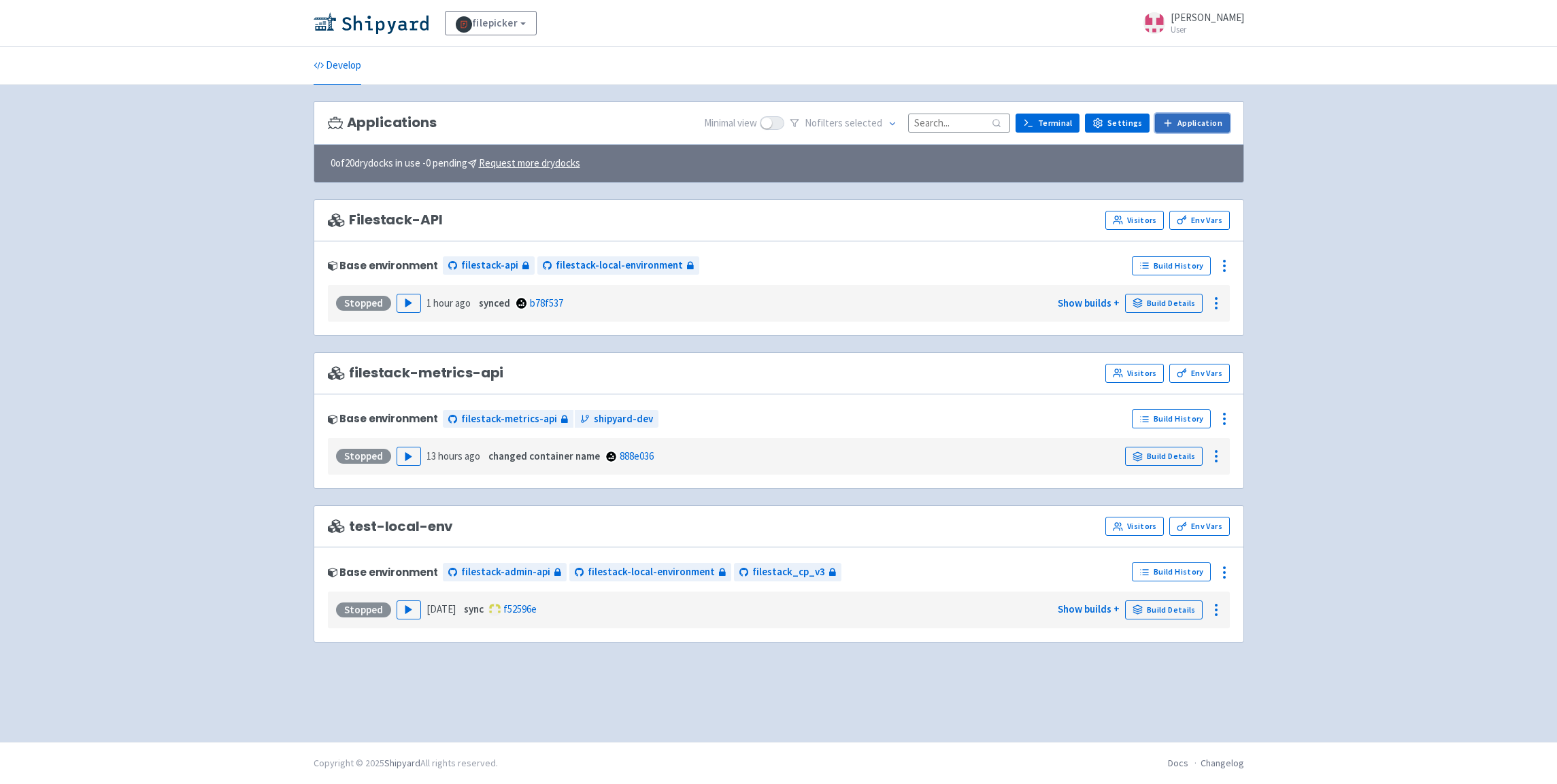
click at [1213, 129] on link "Application" at bounding box center [1192, 123] width 74 height 19
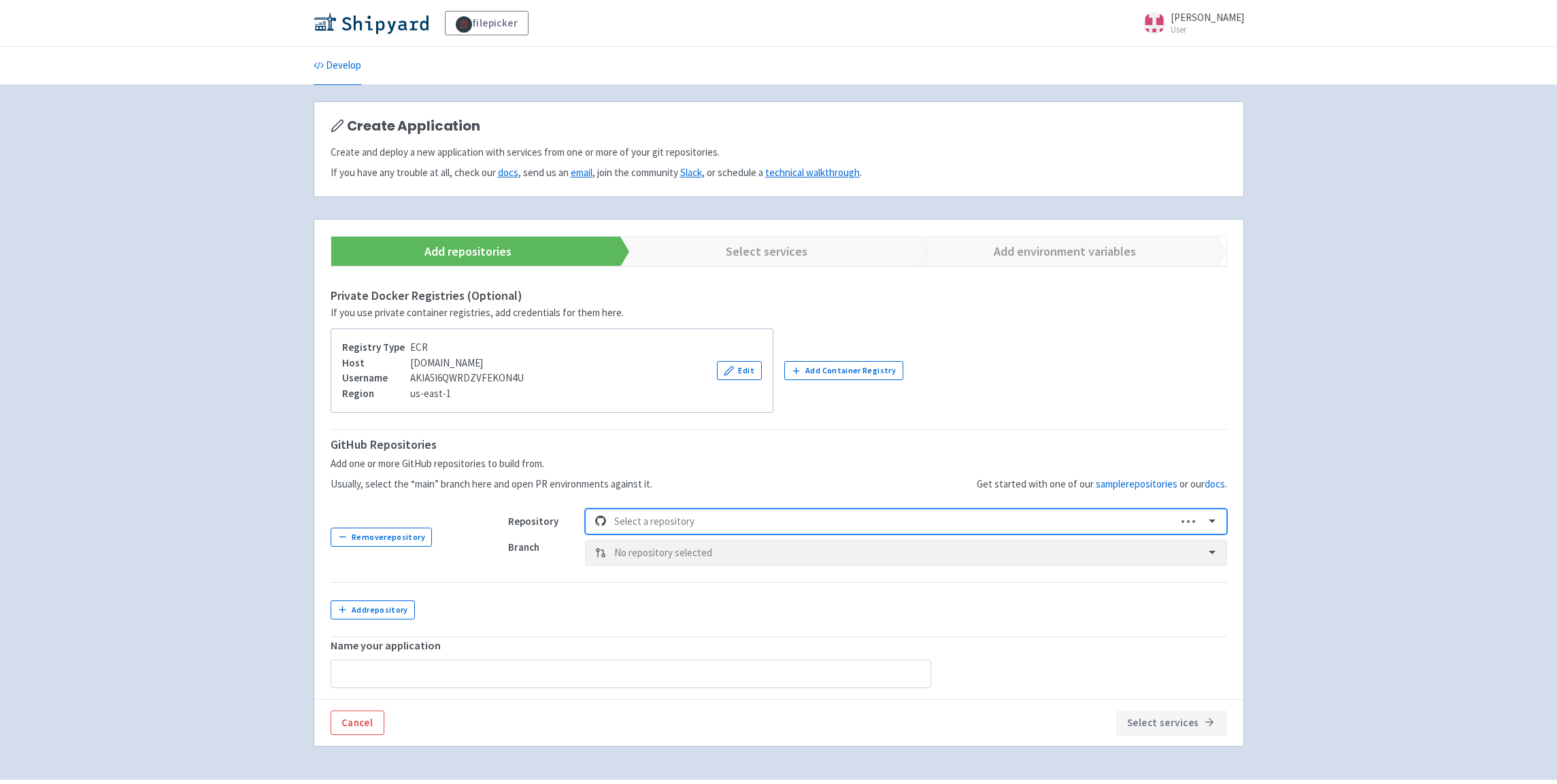
click at [825, 517] on div at bounding box center [891, 522] width 555 height 18
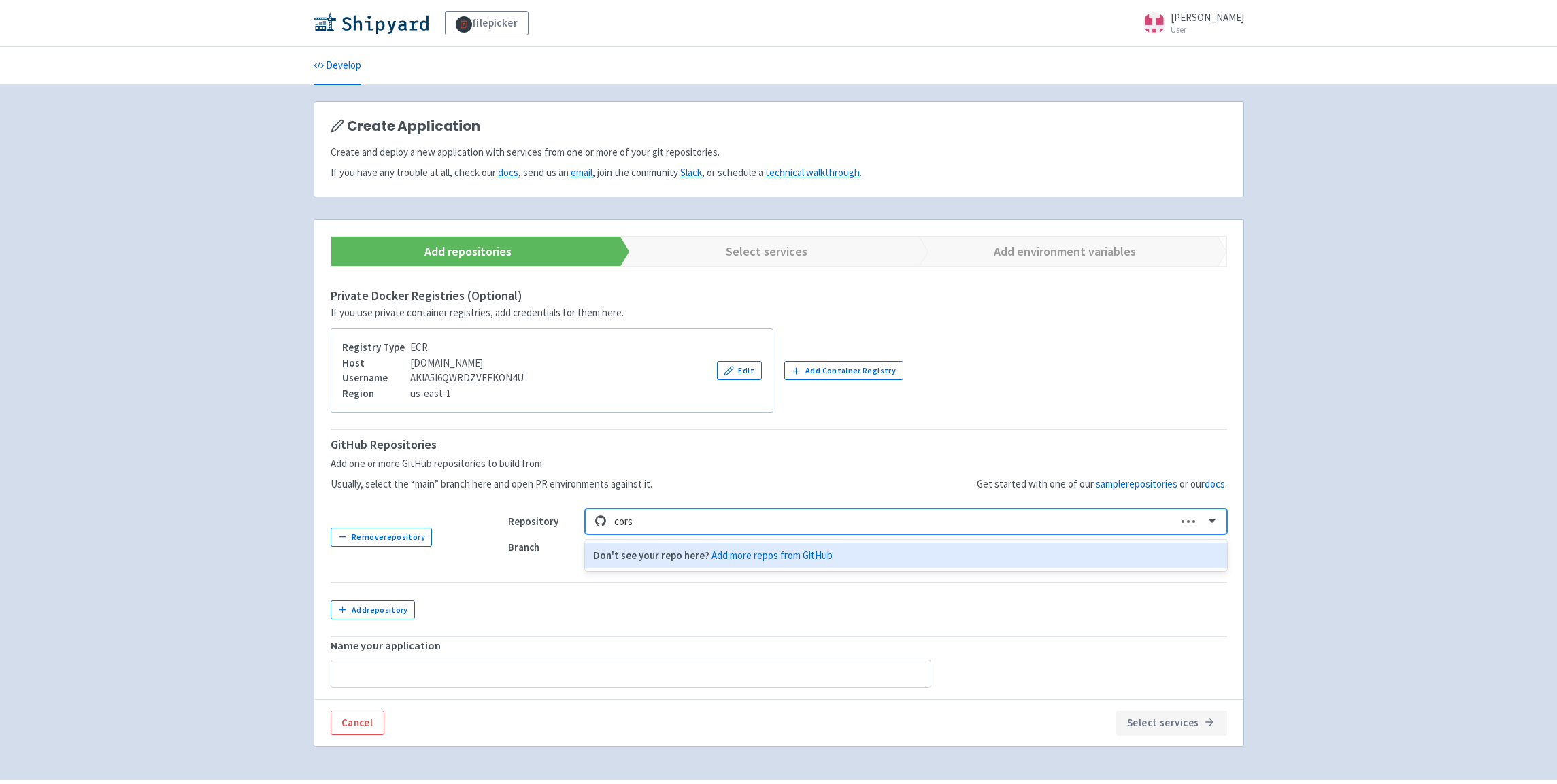
type input "corsa"
click at [684, 555] on div "corsair" at bounding box center [906, 555] width 642 height 27
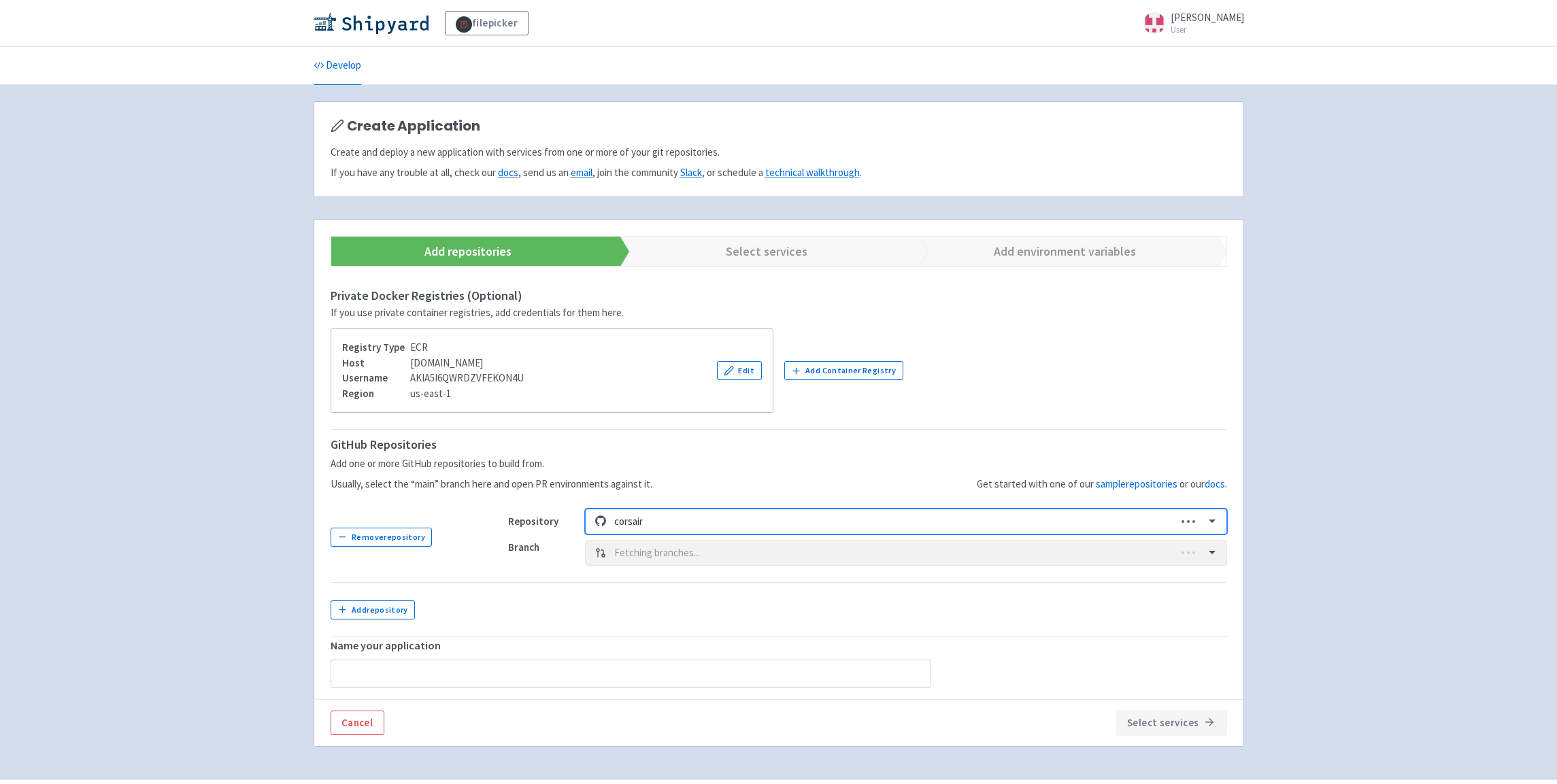
click at [690, 555] on div "Branch Fetching branches..." at bounding box center [868, 553] width 719 height 26
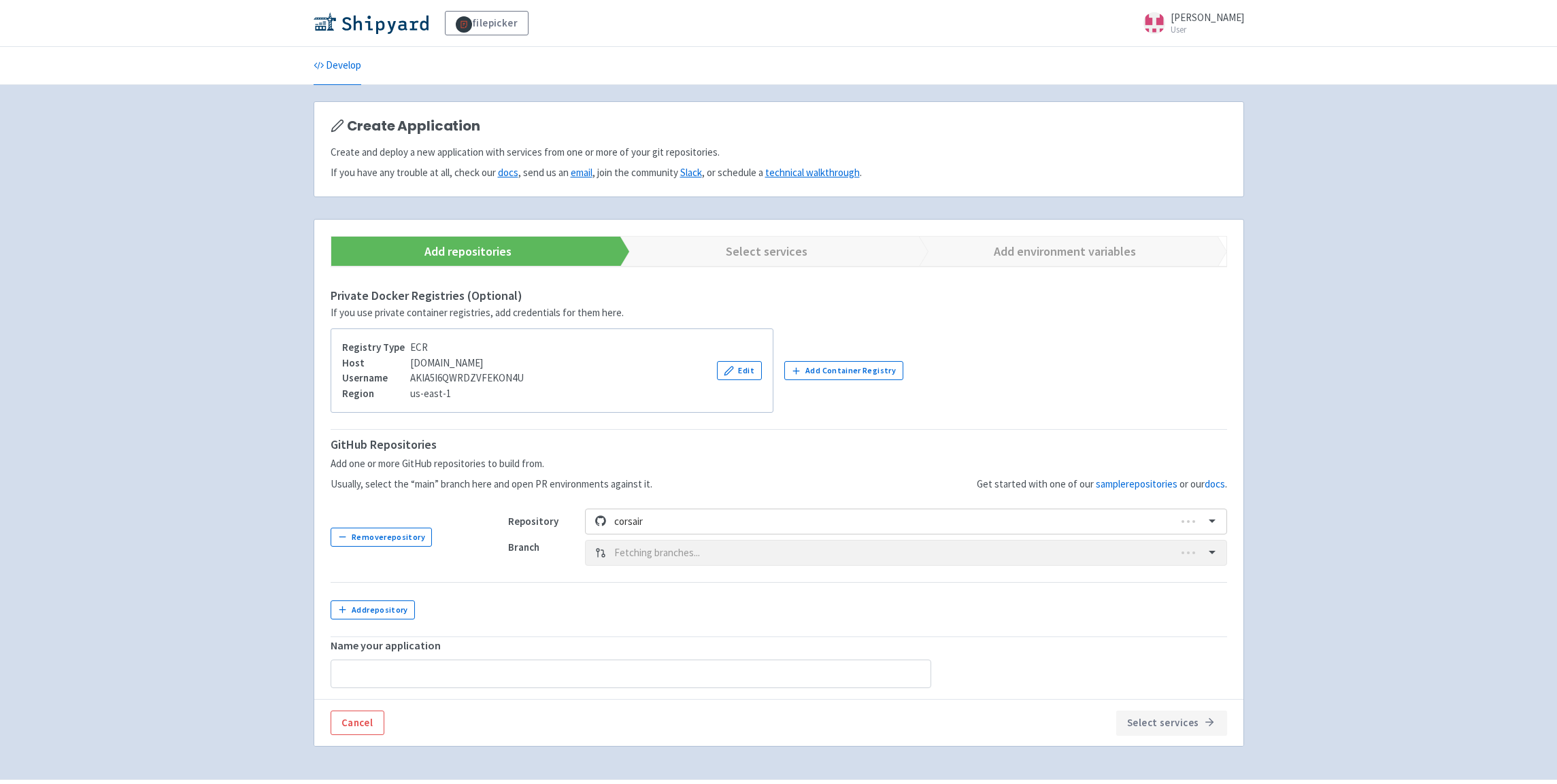
type input "corsair"
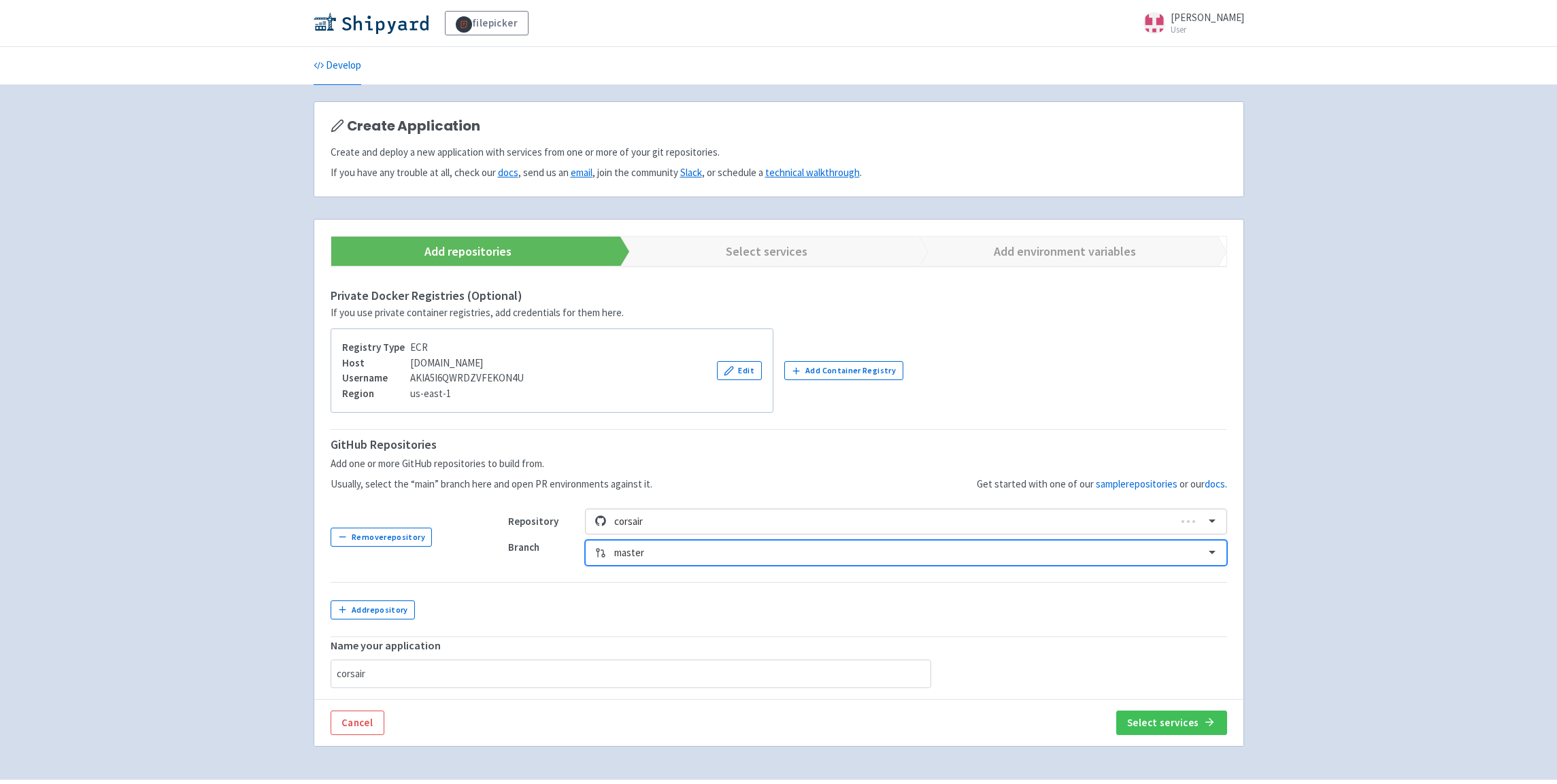
click at [712, 555] on div at bounding box center [905, 553] width 581 height 18
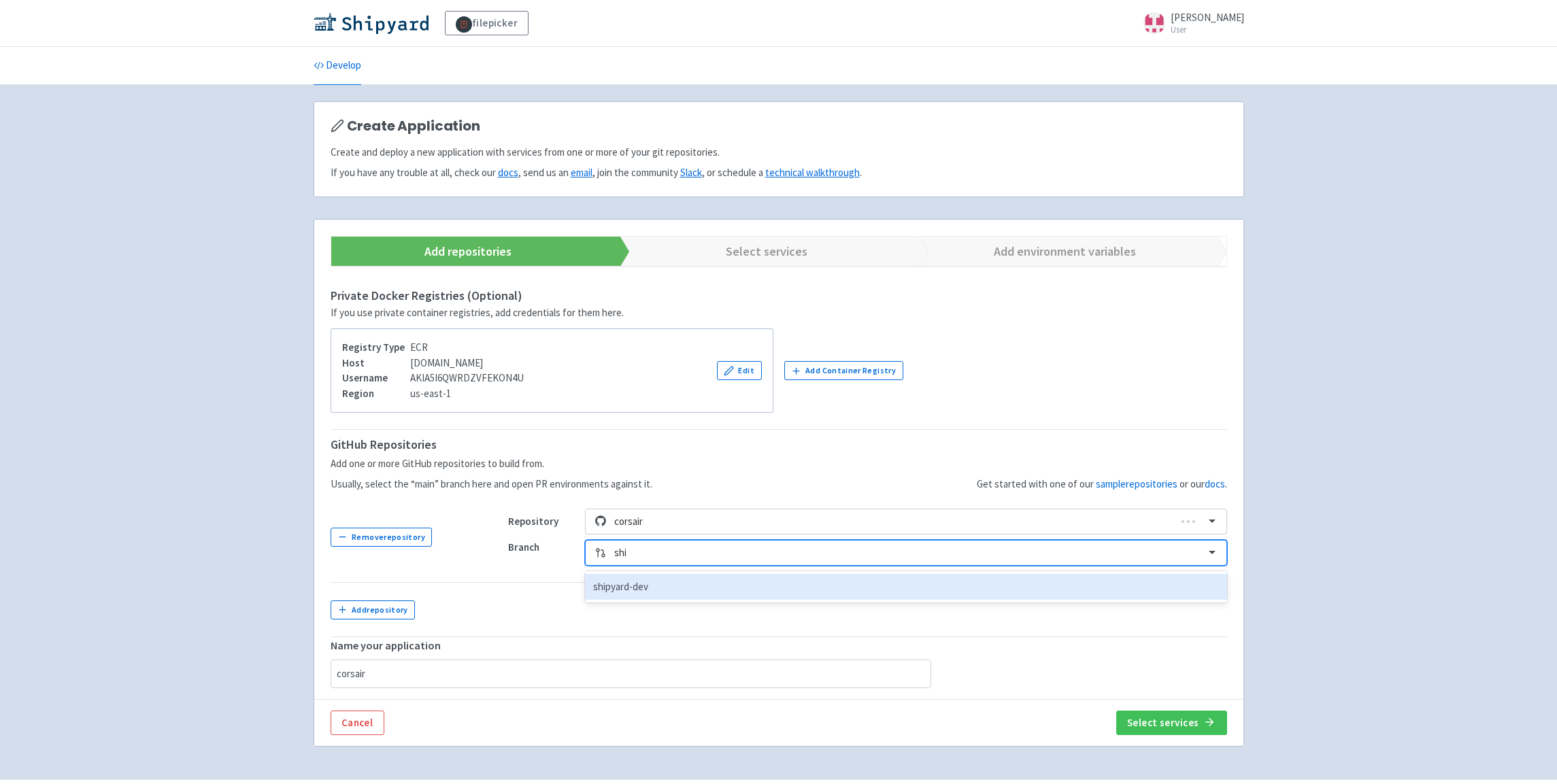
type input "ship"
click at [719, 580] on div "shipyard-dev" at bounding box center [906, 587] width 642 height 27
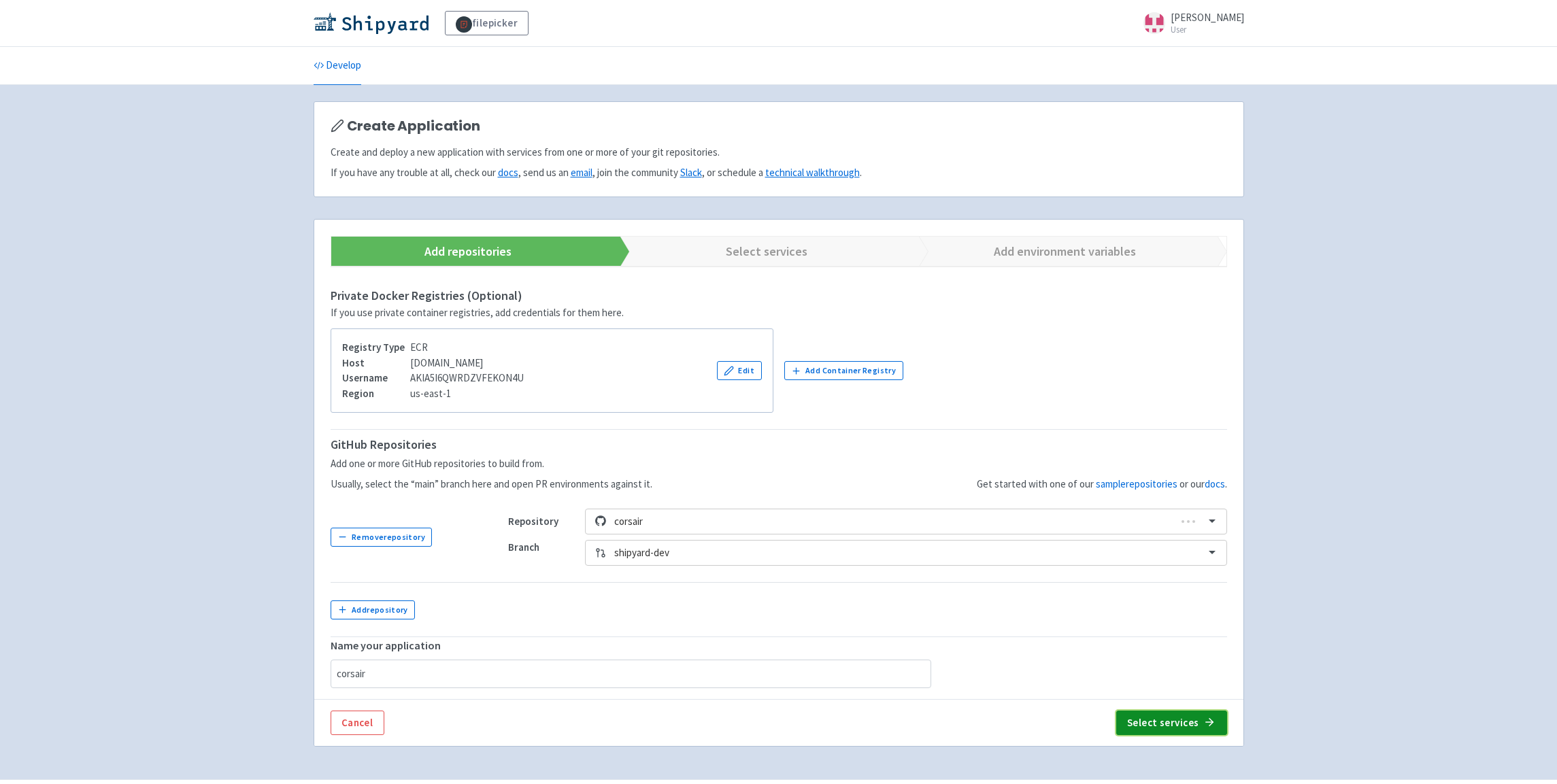
click at [1183, 715] on button "Select services" at bounding box center [1171, 723] width 111 height 24
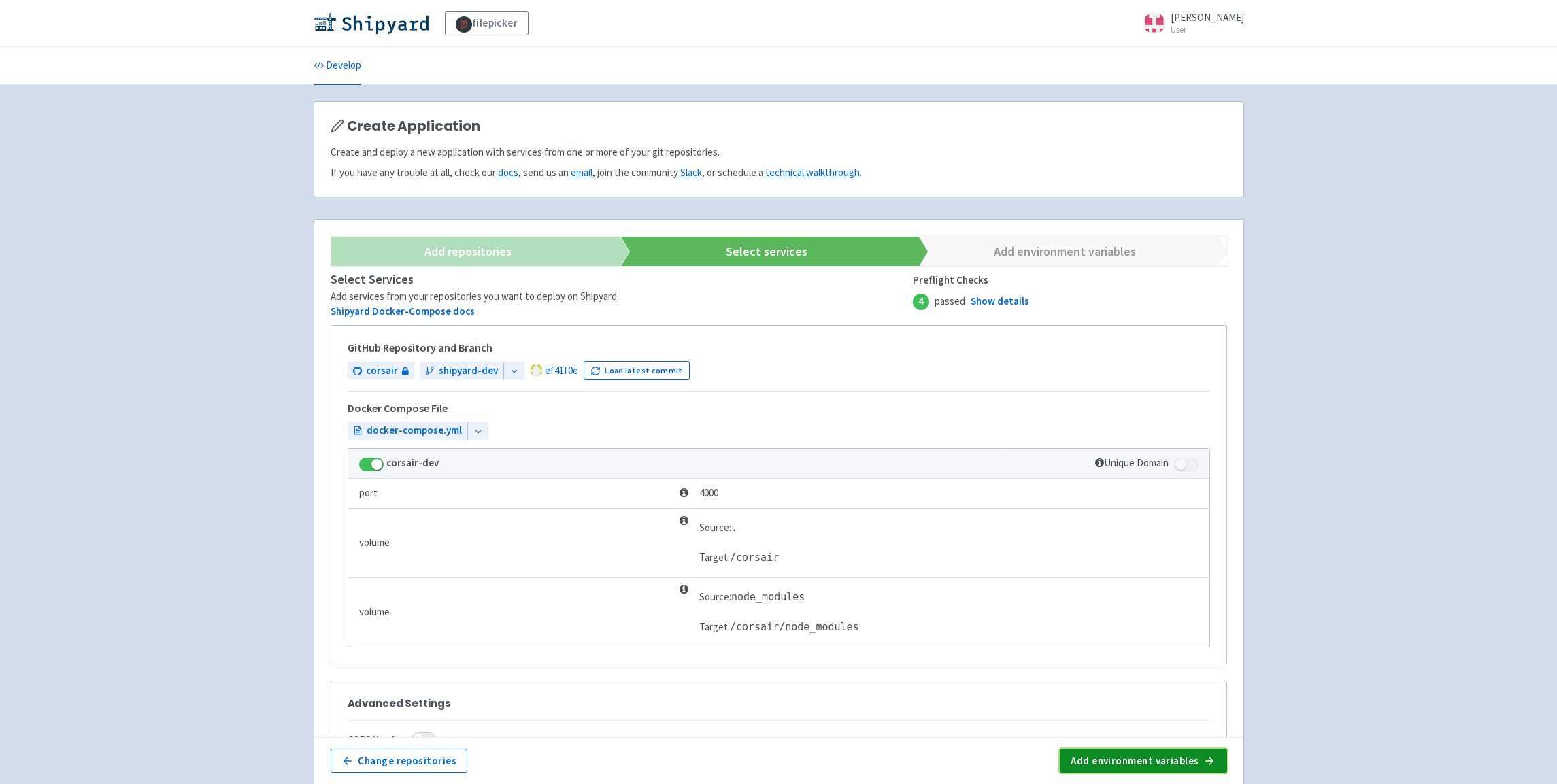
click at [1160, 763] on button "Add environment variables" at bounding box center [1143, 761] width 166 height 24
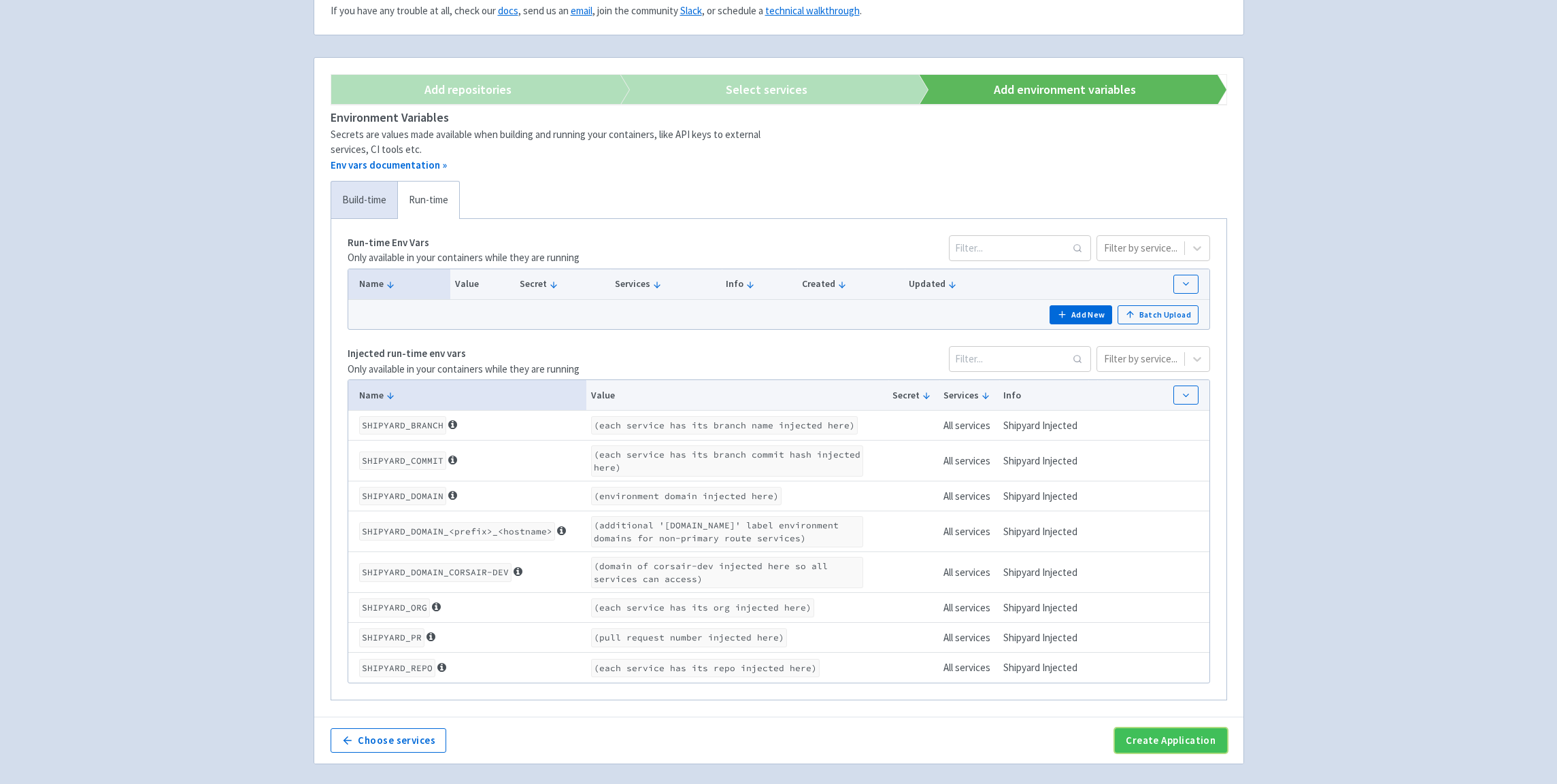
scroll to position [195, 0]
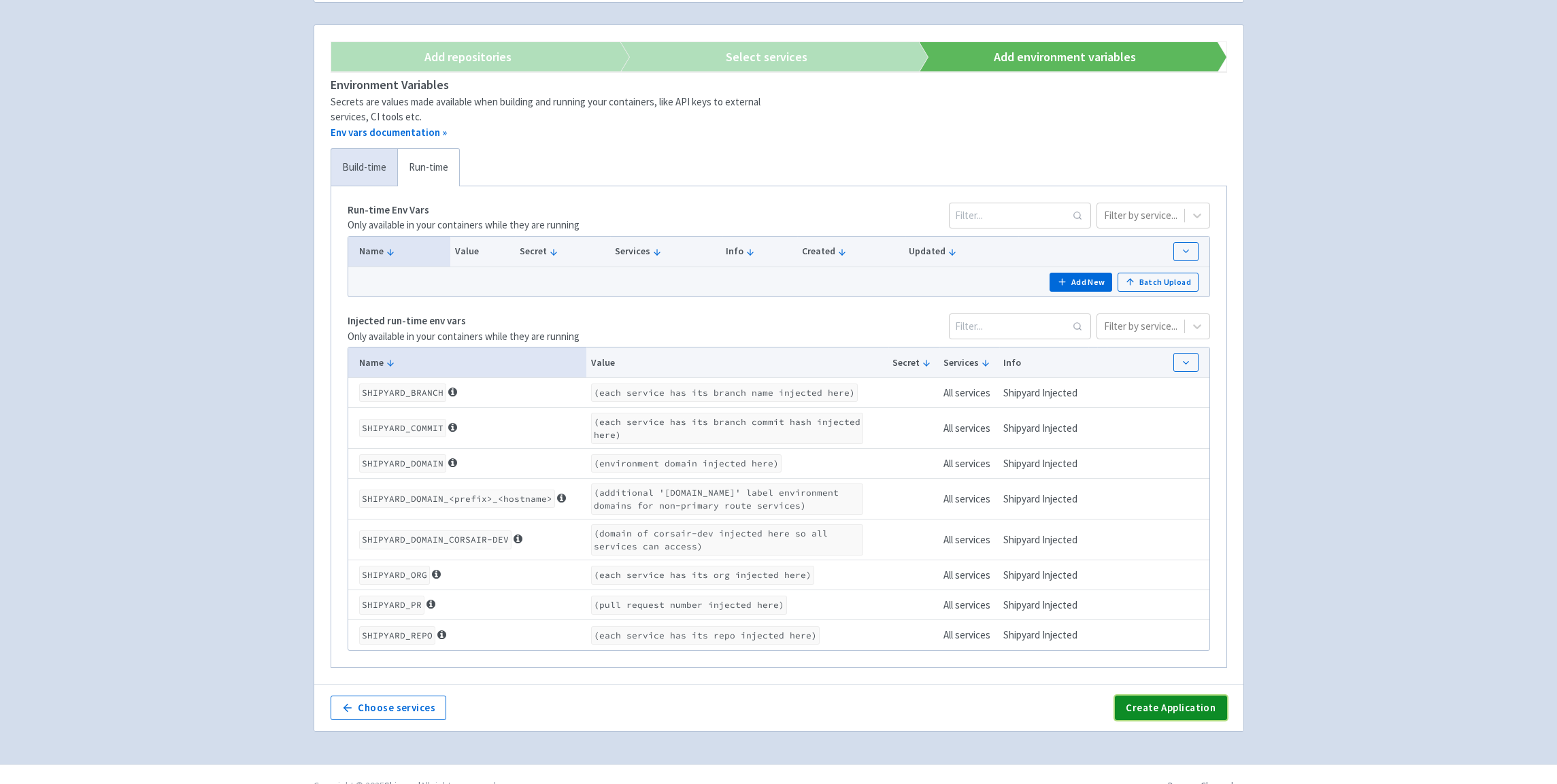
click at [1217, 710] on button "Create Application" at bounding box center [1171, 708] width 111 height 24
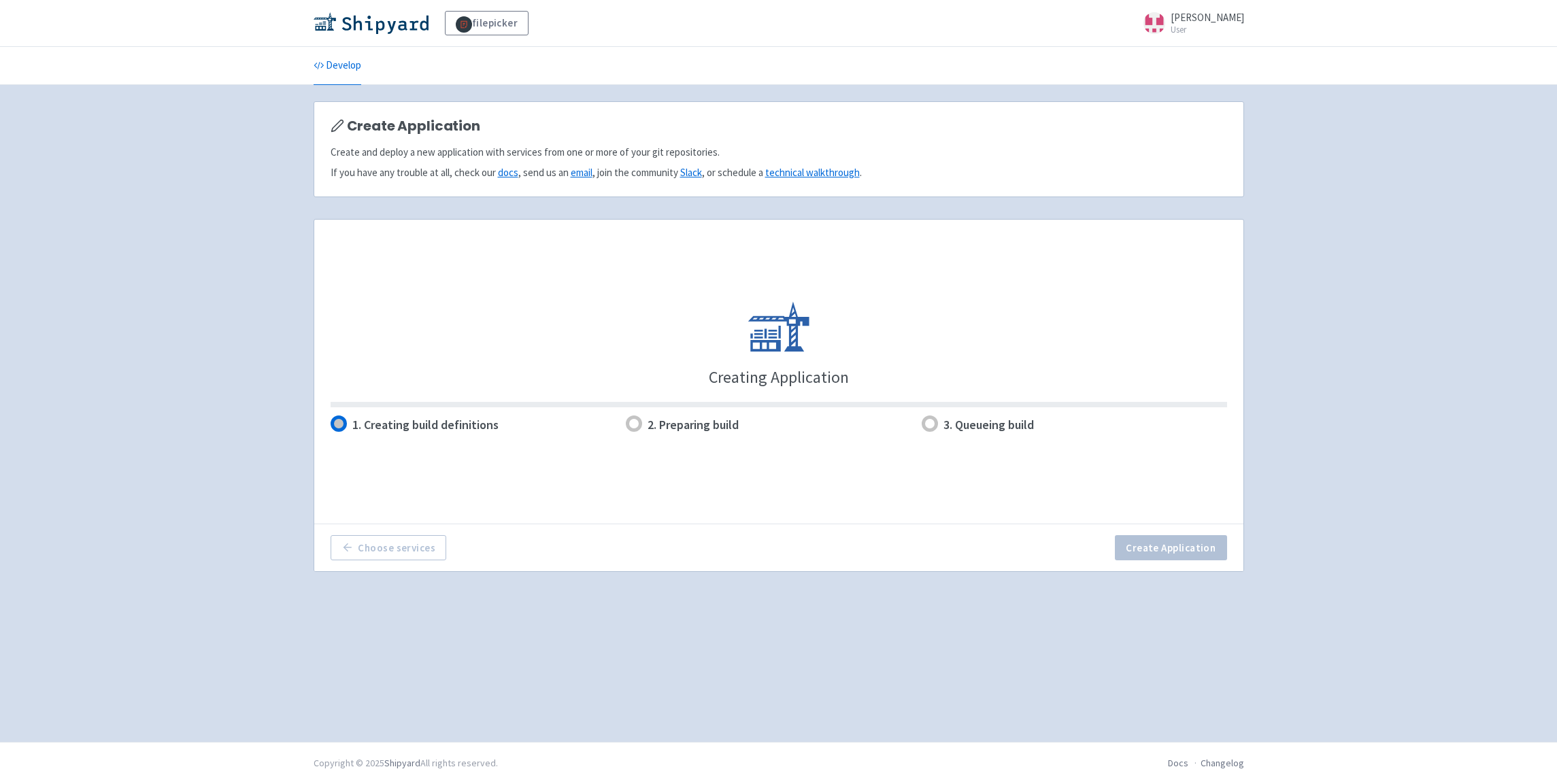
scroll to position [0, 0]
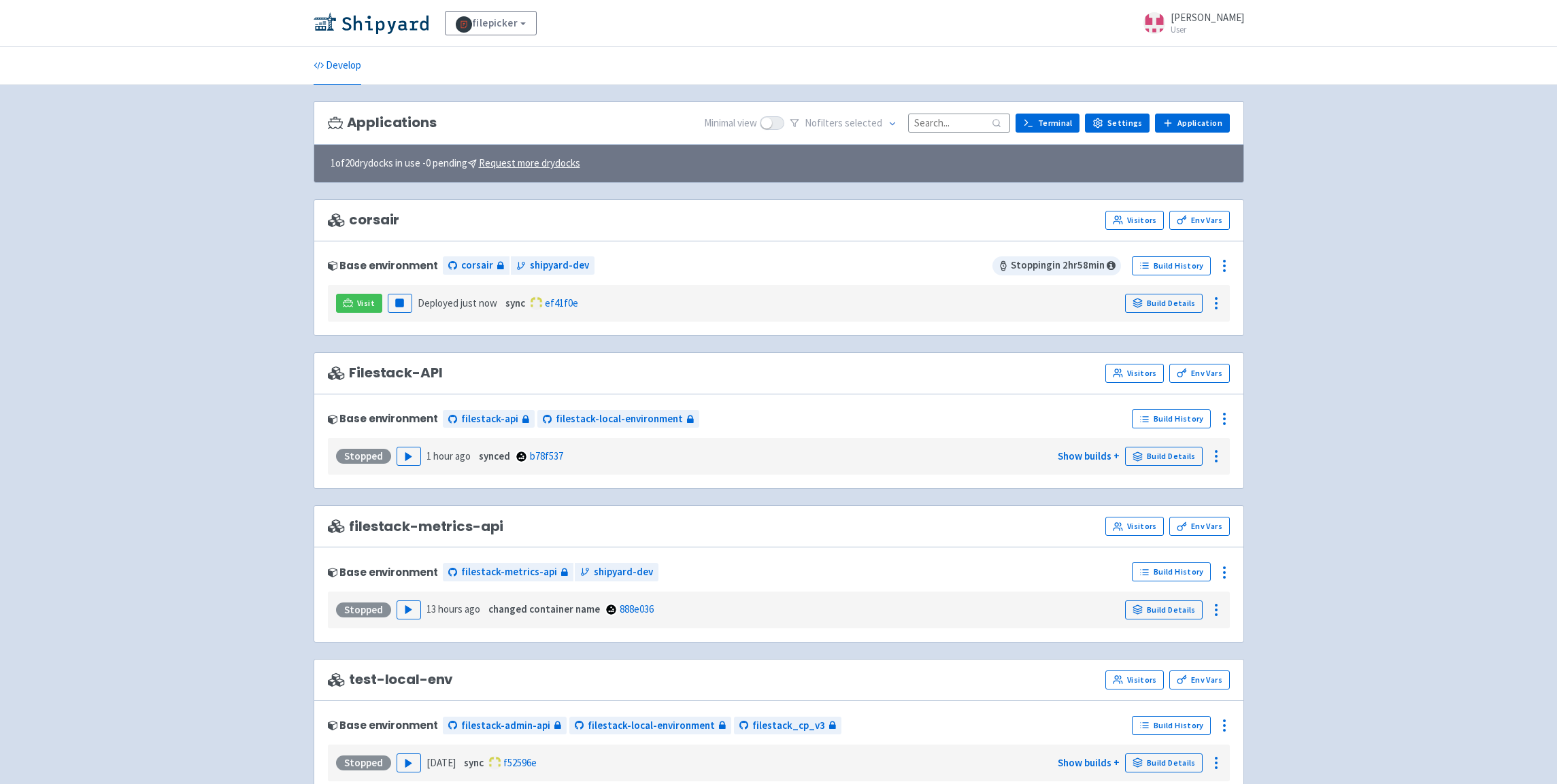
click at [616, 217] on div "corsair Visitors Env Vars" at bounding box center [779, 220] width 902 height 19
click at [350, 304] on icon at bounding box center [348, 303] width 10 height 10
